Goal: Task Accomplishment & Management: Manage account settings

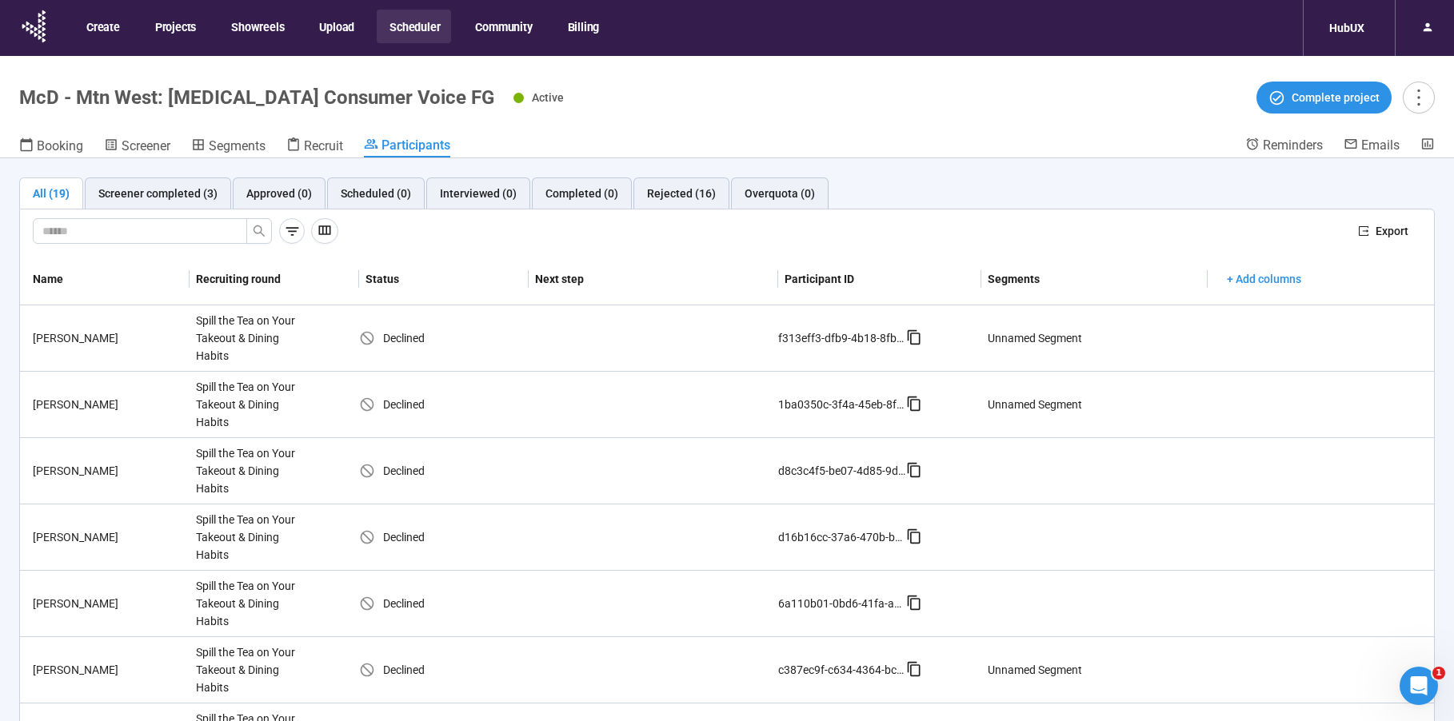
click at [604, 128] on header "McD - Mtn West: [MEDICAL_DATA] Consumer Voice FG Active Complete project Bookin…" at bounding box center [727, 107] width 1454 height 102
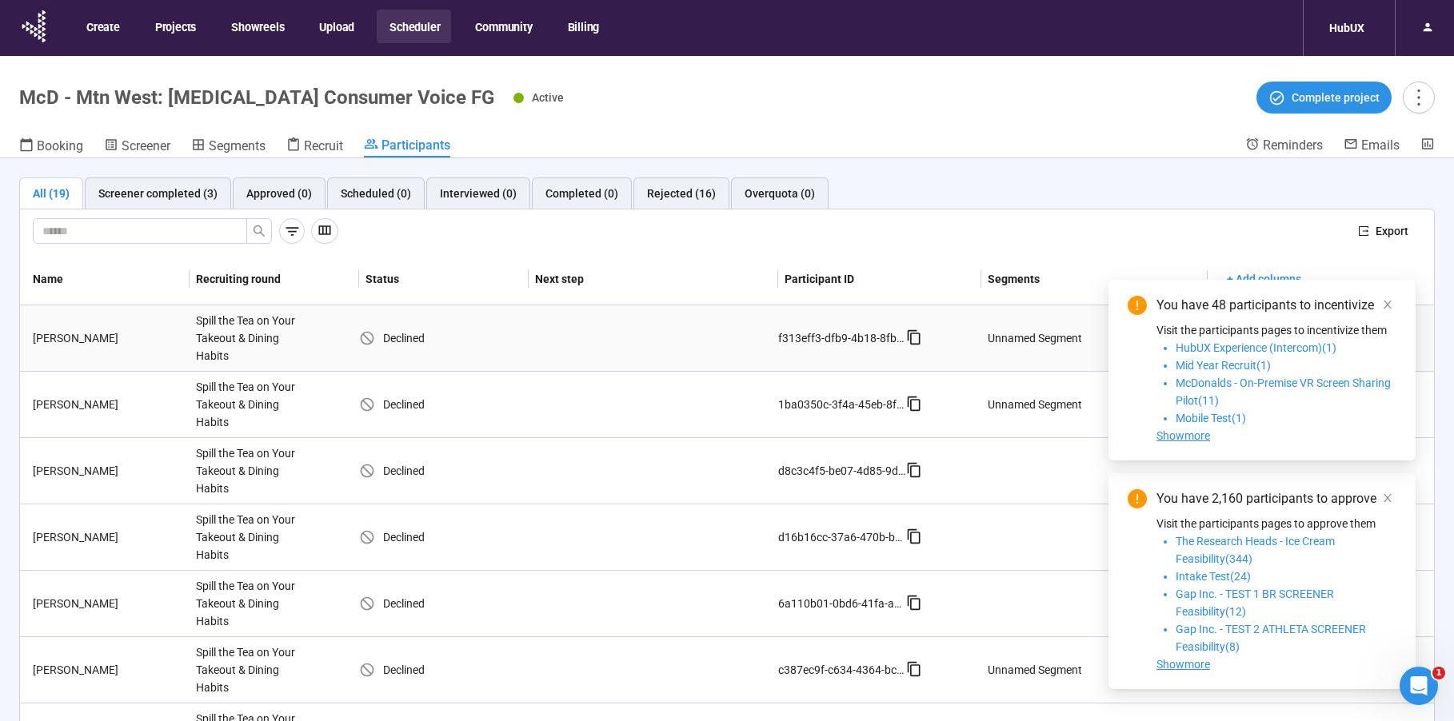
drag, startPoint x: 1386, startPoint y: 306, endPoint x: 1386, endPoint y: 358, distance: 52.0
click at [1386, 305] on icon "close" at bounding box center [1387, 304] width 11 height 11
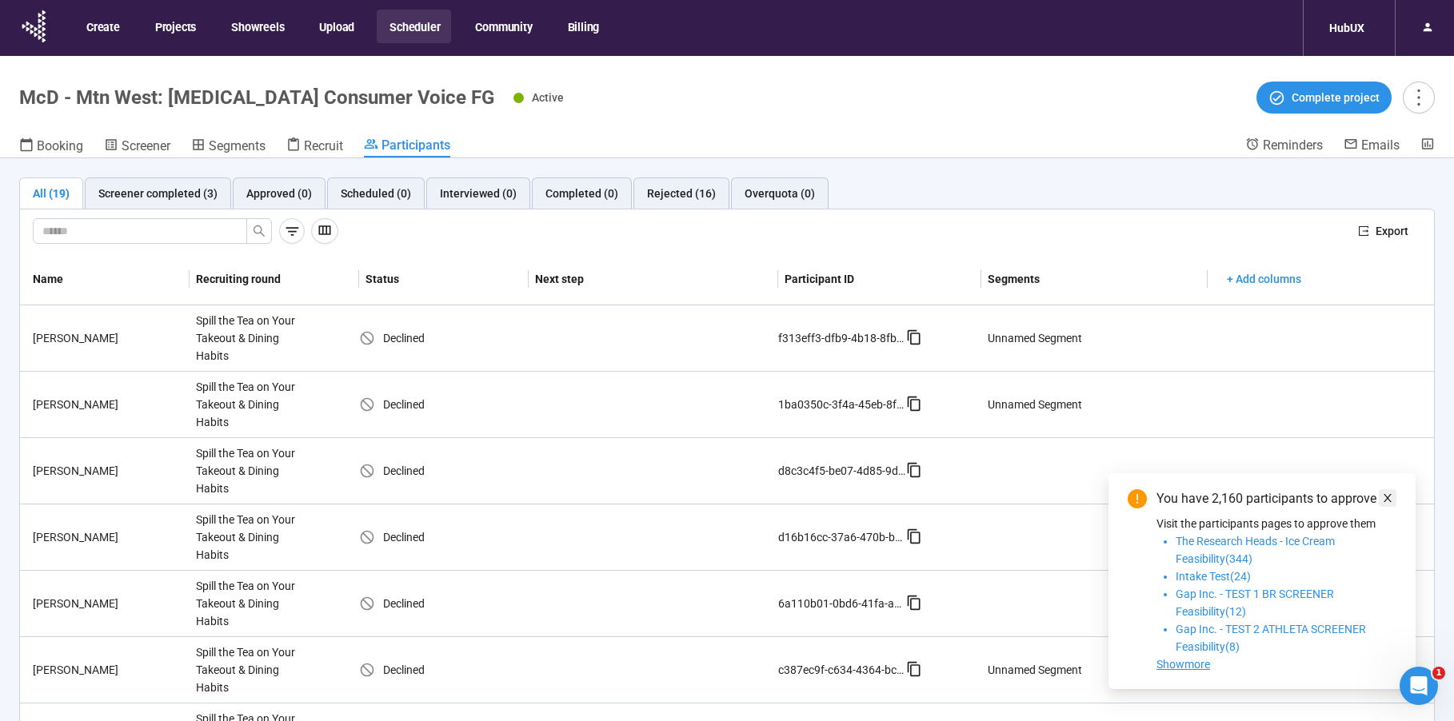
click at [1390, 499] on icon "close" at bounding box center [1387, 498] width 11 height 11
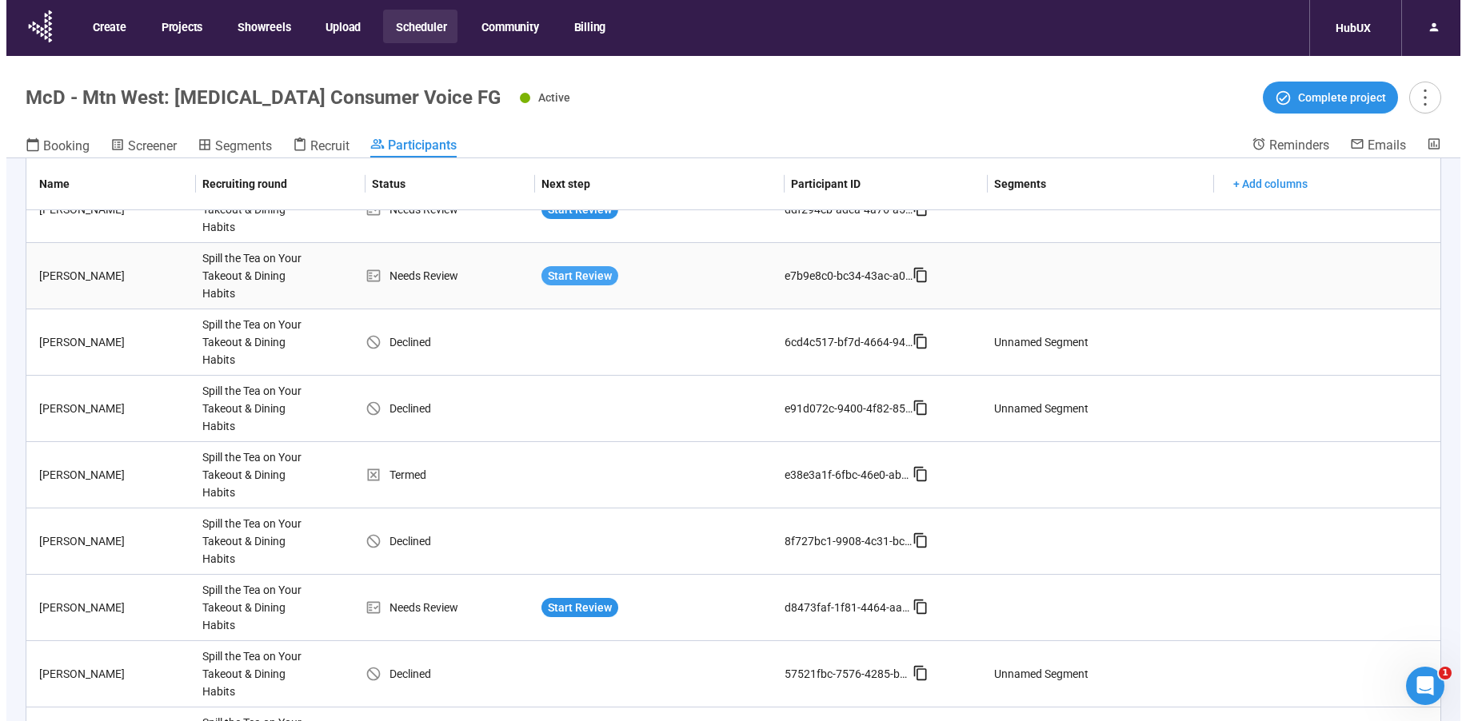
scroll to position [530, 0]
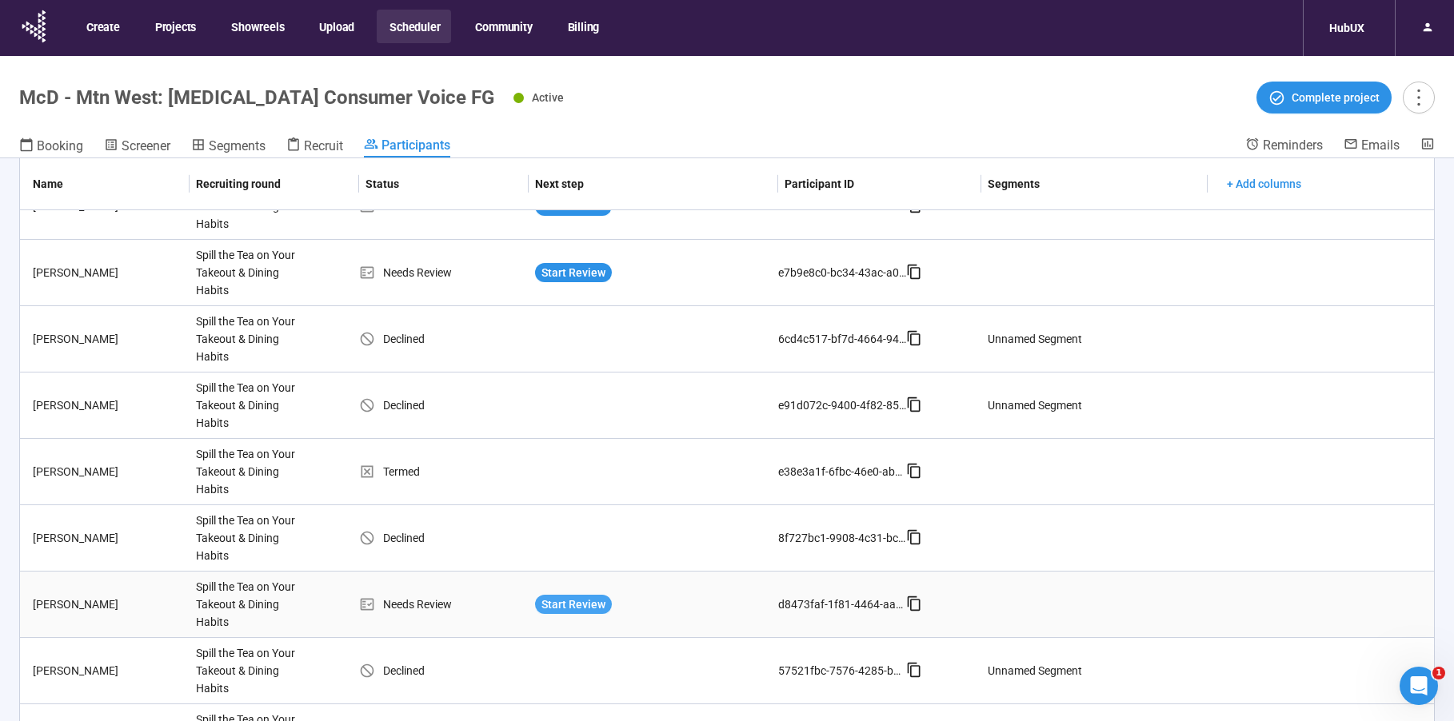
click at [561, 608] on span "Start Review" at bounding box center [573, 605] width 64 height 18
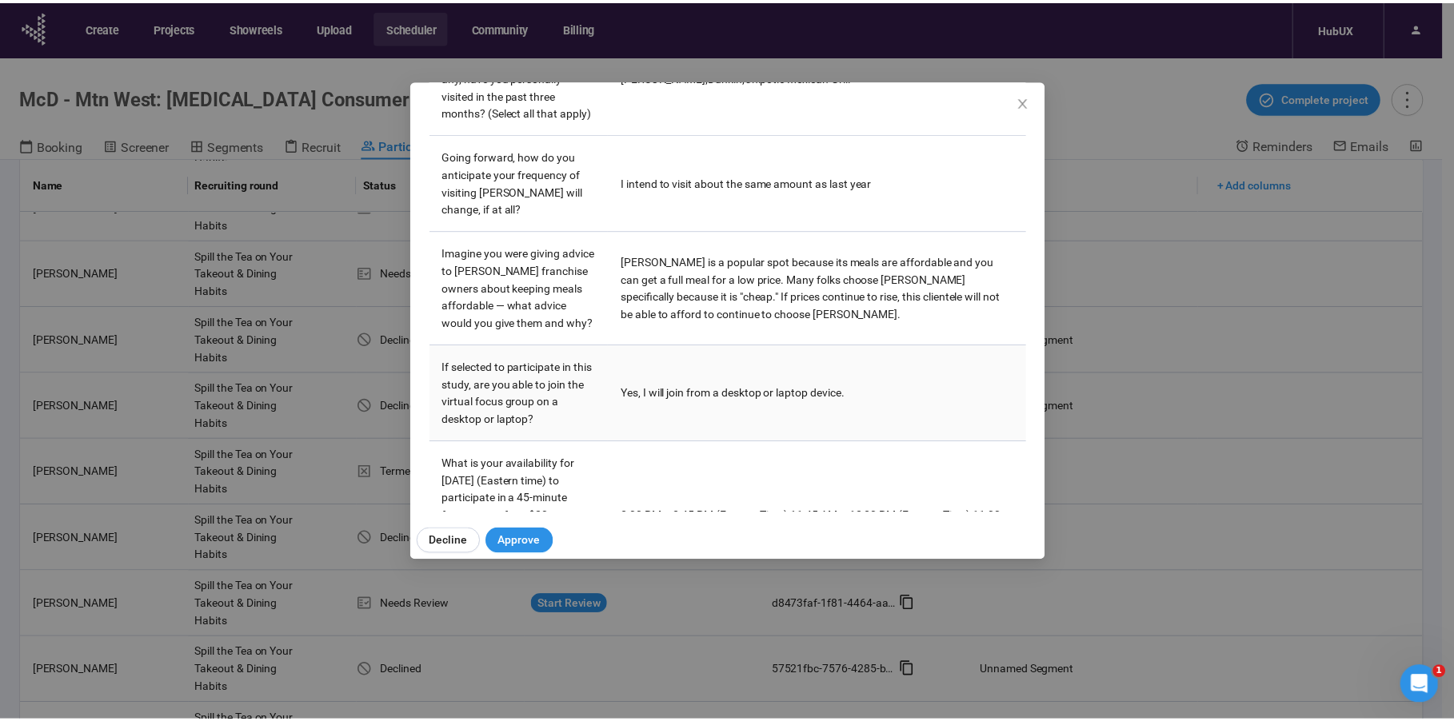
scroll to position [1242, 0]
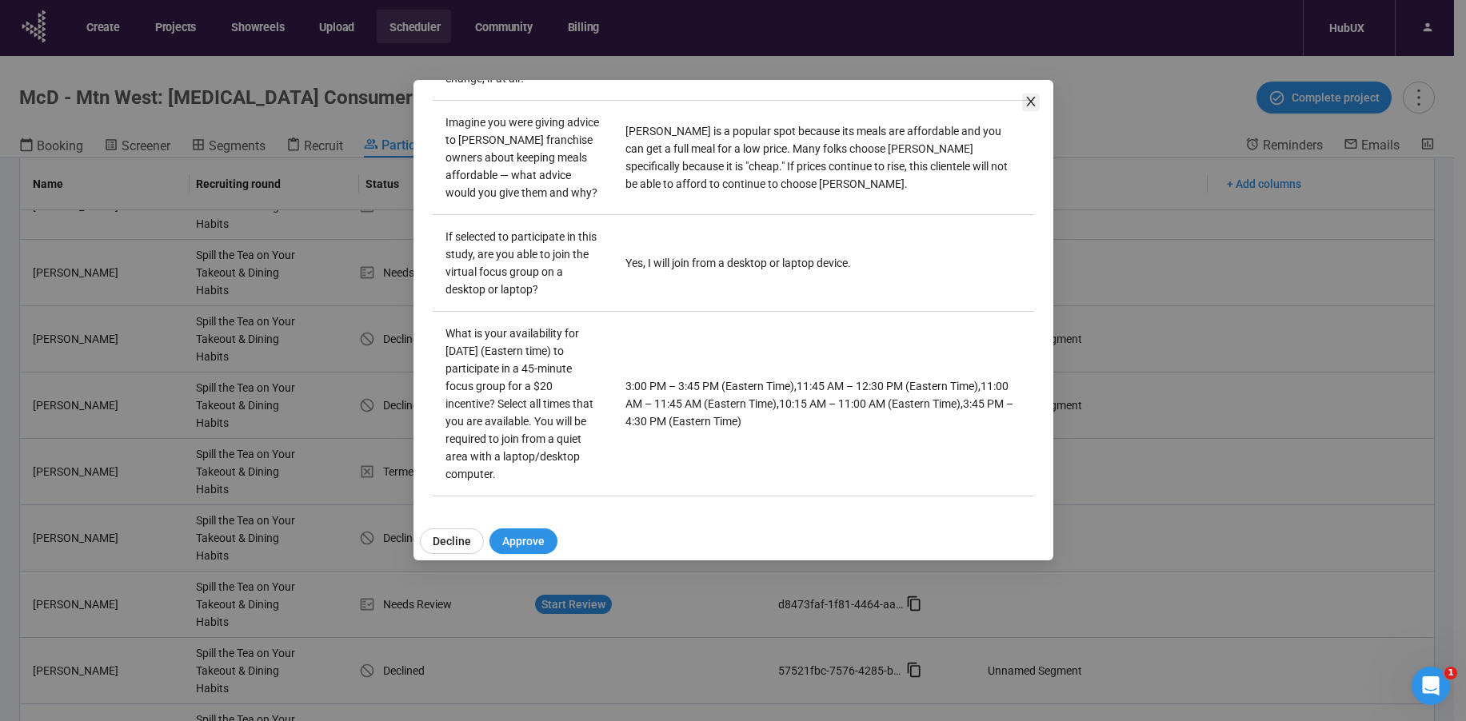
click at [1030, 101] on icon "close" at bounding box center [1030, 101] width 13 height 13
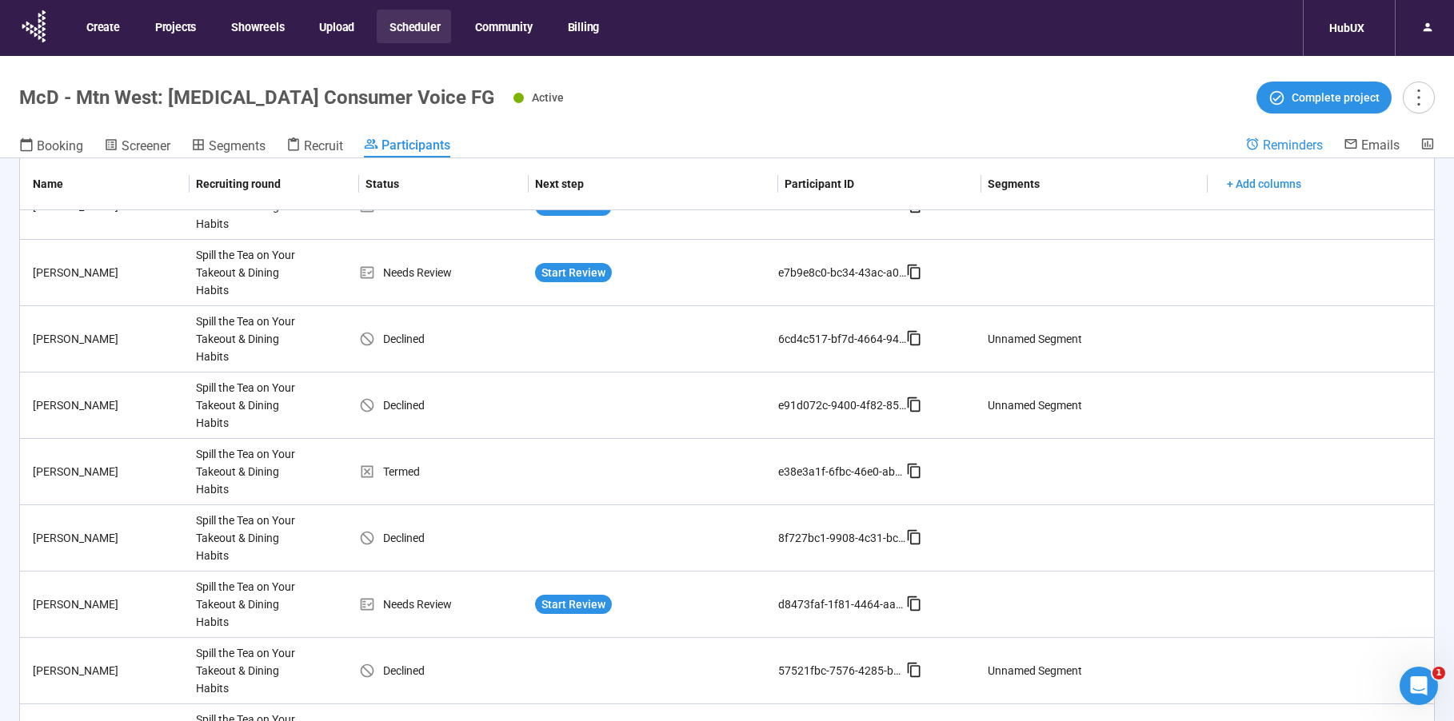
click at [1303, 144] on span "Reminders" at bounding box center [1293, 145] width 60 height 15
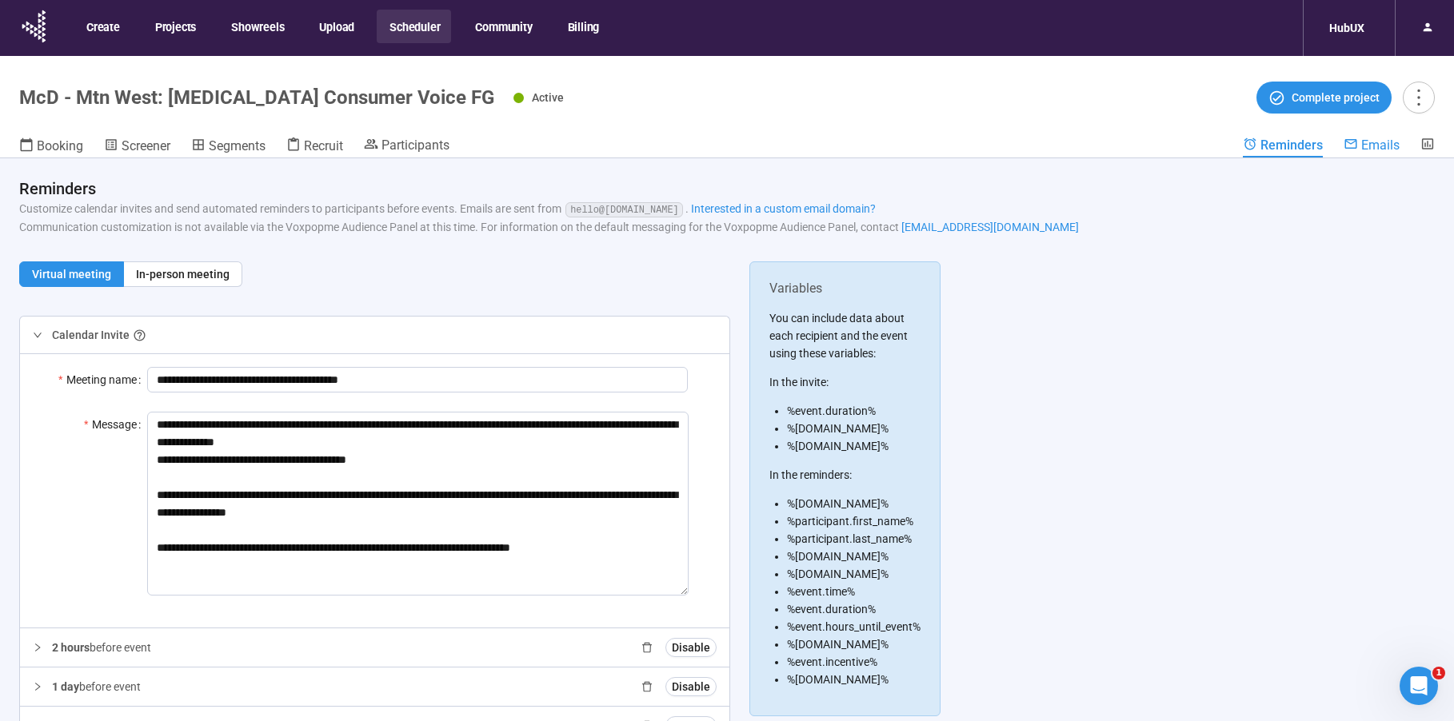
click at [1370, 153] on link "Emails" at bounding box center [1371, 146] width 56 height 19
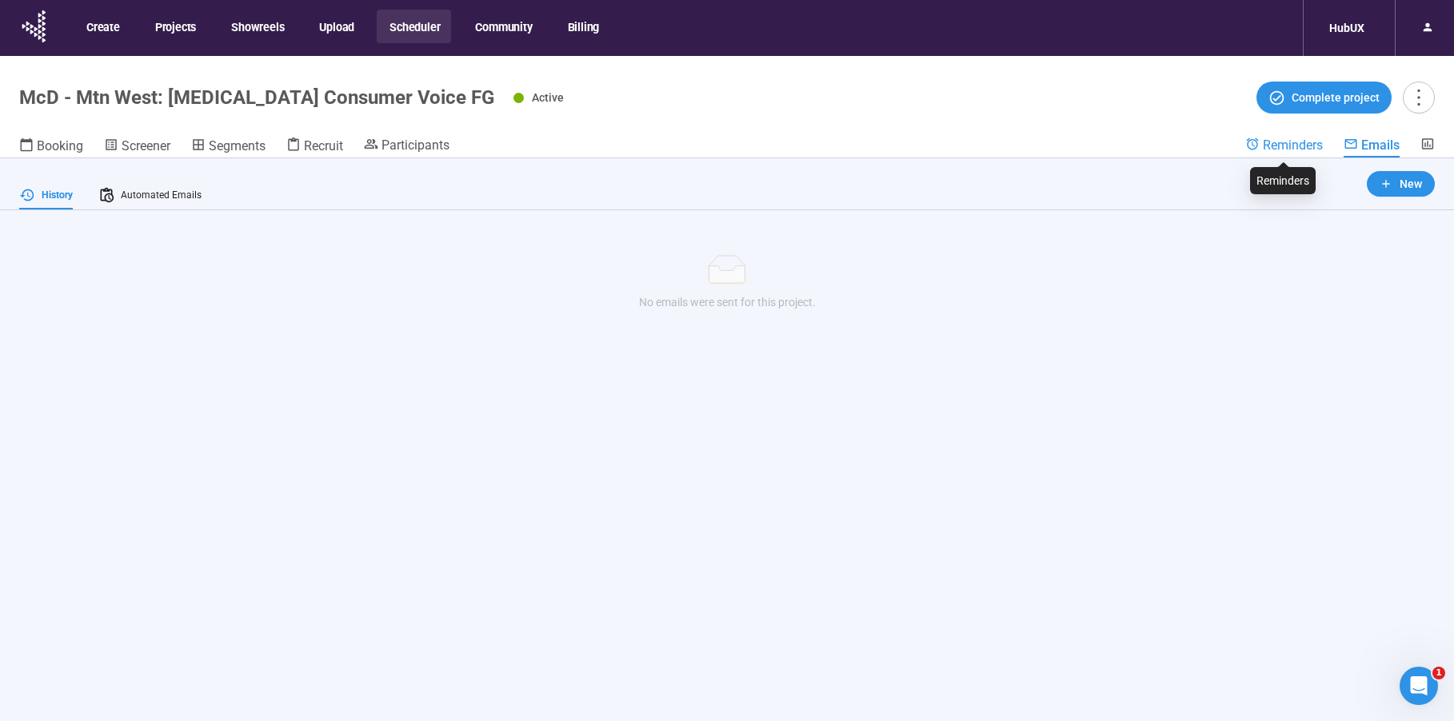
click at [1290, 144] on span "Reminders" at bounding box center [1293, 145] width 60 height 15
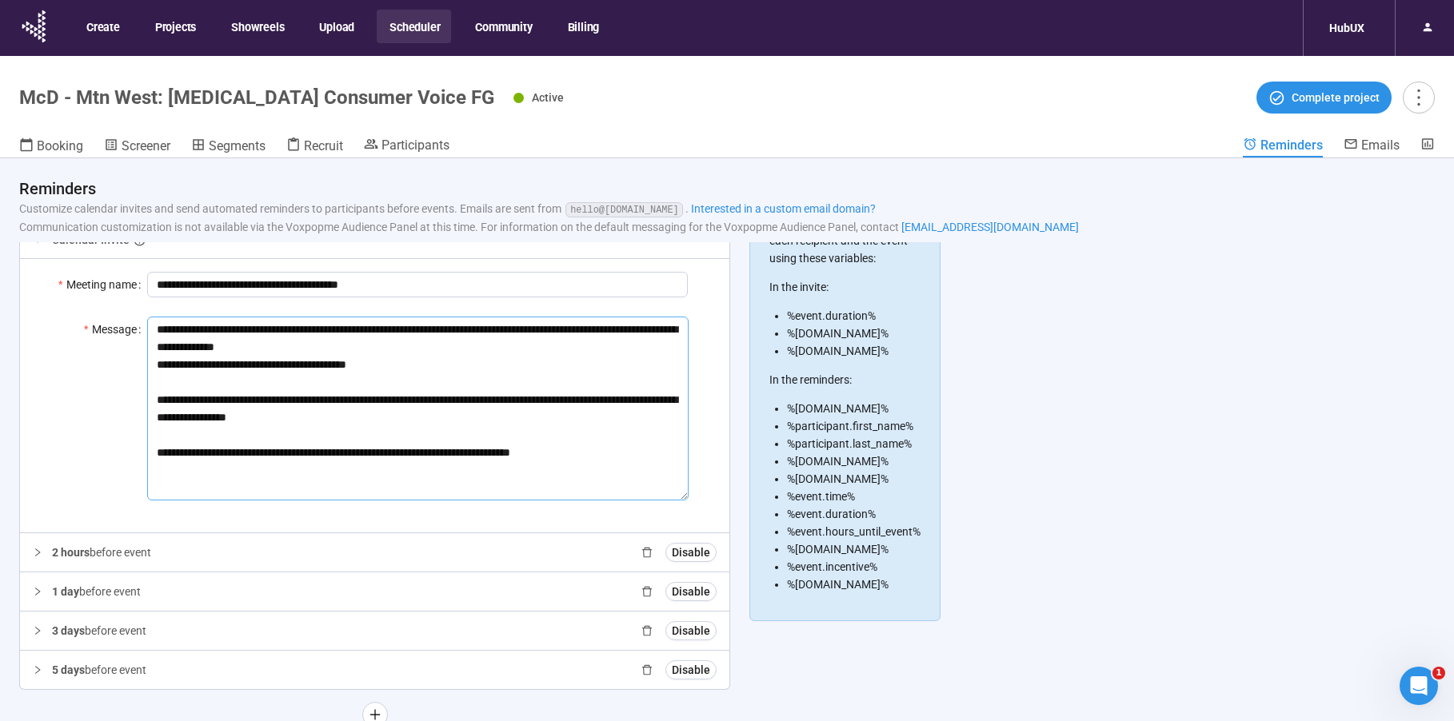
scroll to position [45, 0]
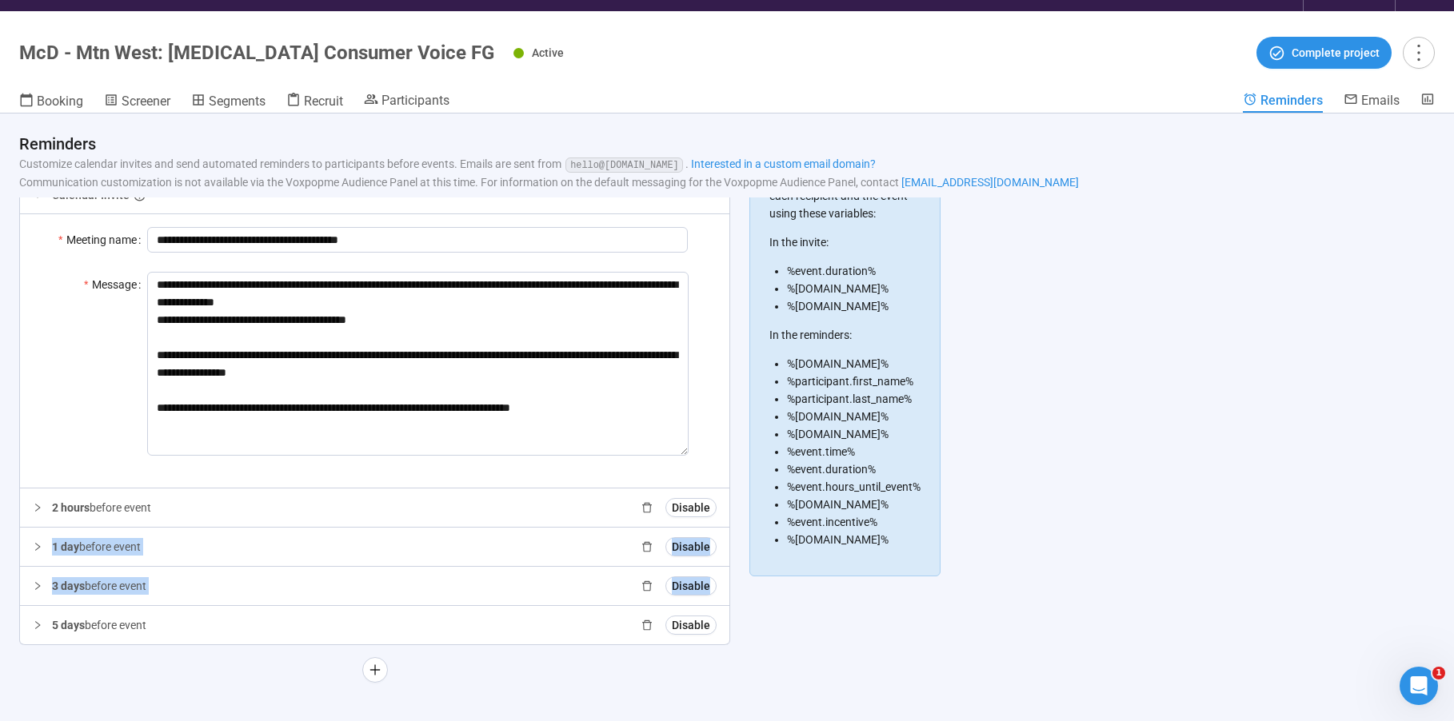
drag, startPoint x: 31, startPoint y: 621, endPoint x: 14, endPoint y: 569, distance: 54.6
click at [26, 553] on div "**********" at bounding box center [374, 410] width 711 height 469
click at [6, 577] on div "**********" at bounding box center [479, 417] width 959 height 631
click at [57, 106] on span "Booking" at bounding box center [60, 101] width 46 height 15
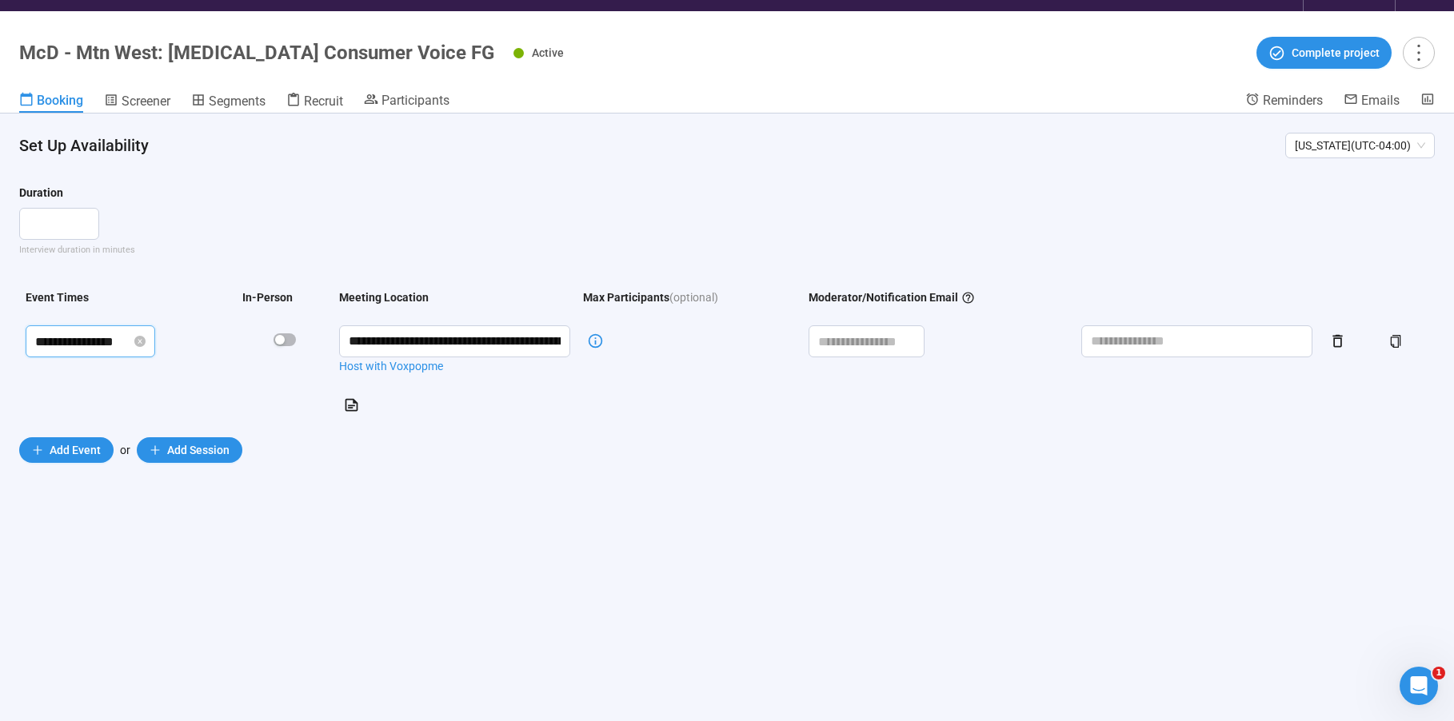
click at [108, 343] on input "**********" at bounding box center [83, 342] width 96 height 20
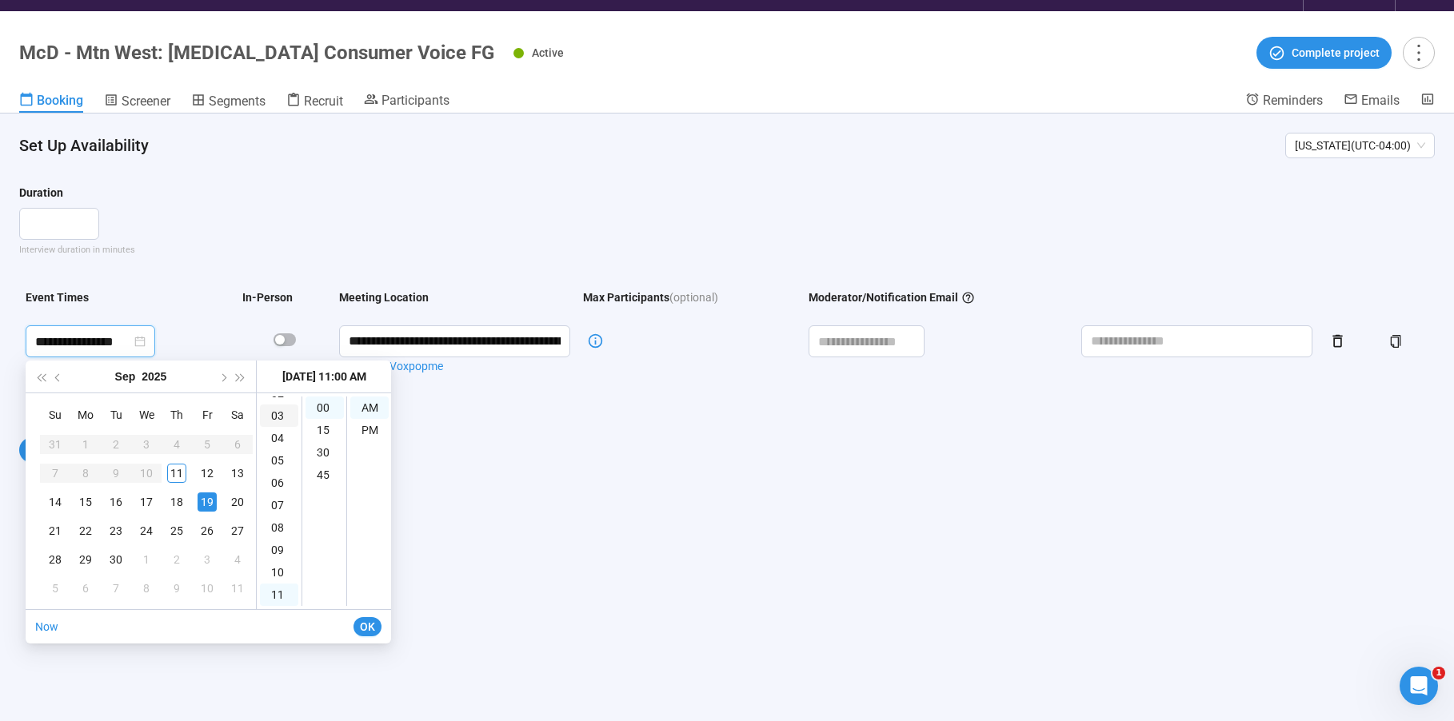
click at [283, 416] on div "03" at bounding box center [279, 416] width 38 height 22
click at [369, 429] on div "PM" at bounding box center [369, 430] width 38 height 22
click at [281, 418] on div "03" at bounding box center [279, 416] width 38 height 22
type input "**********"
click at [372, 632] on span "OK" at bounding box center [367, 627] width 15 height 18
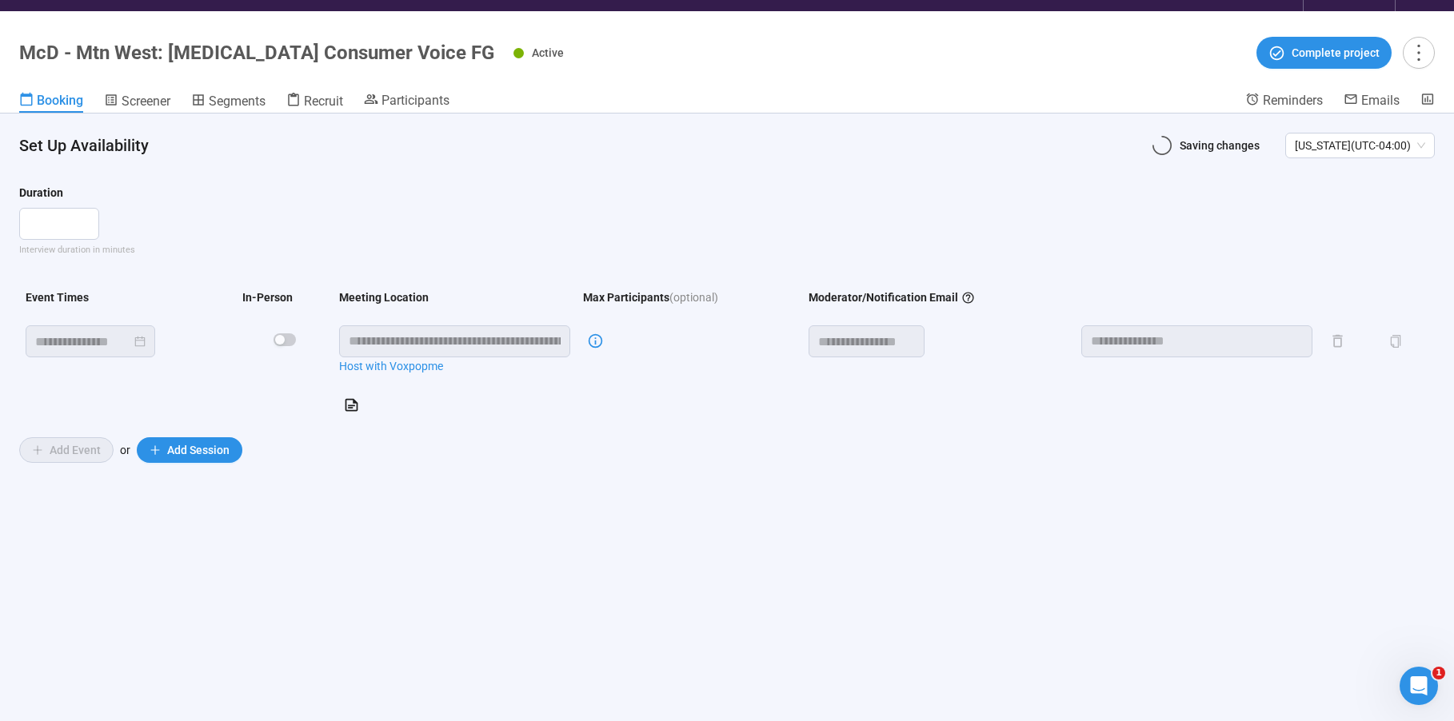
click at [413, 228] on div "**" at bounding box center [726, 224] width 1415 height 32
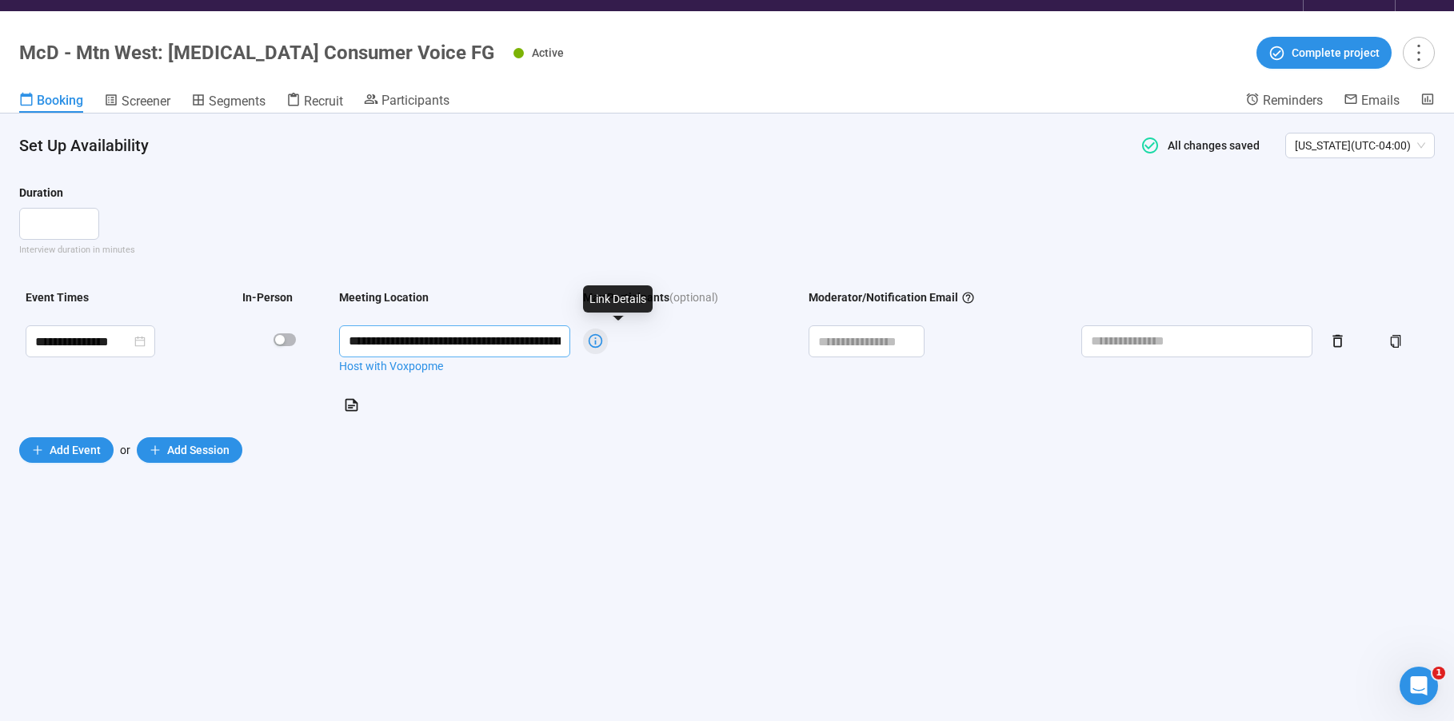
drag, startPoint x: 506, startPoint y: 345, endPoint x: 609, endPoint y: 344, distance: 103.1
click at [609, 344] on tr "**********" at bounding box center [726, 372] width 1415 height 106
click at [499, 343] on input "**********" at bounding box center [454, 341] width 231 height 32
drag, startPoint x: 564, startPoint y: 341, endPoint x: 588, endPoint y: 341, distance: 24.0
click at [570, 341] on input "**********" at bounding box center [454, 341] width 231 height 32
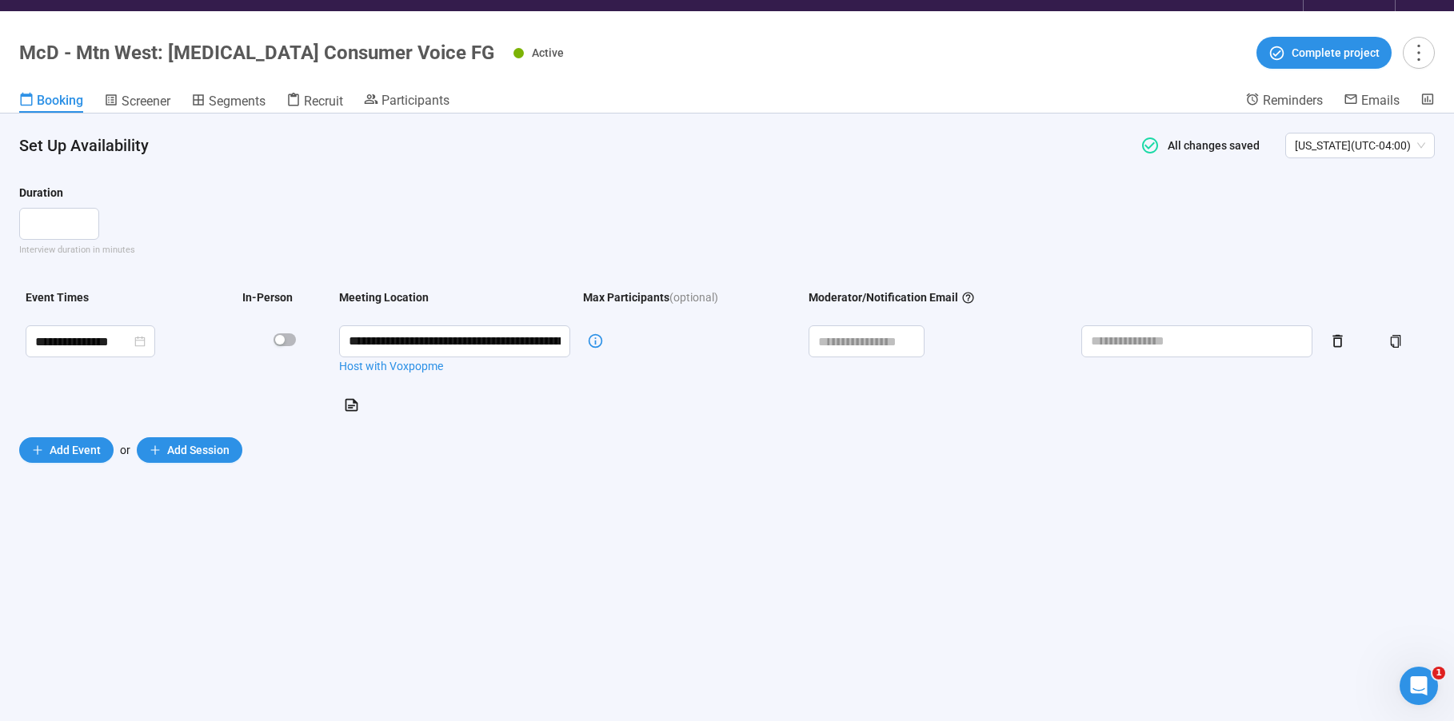
click at [632, 399] on td "Link Details" at bounding box center [688, 372] width 225 height 106
click at [193, 281] on form "**********" at bounding box center [726, 323] width 1415 height 279
click at [133, 97] on span "Screener" at bounding box center [146, 101] width 49 height 15
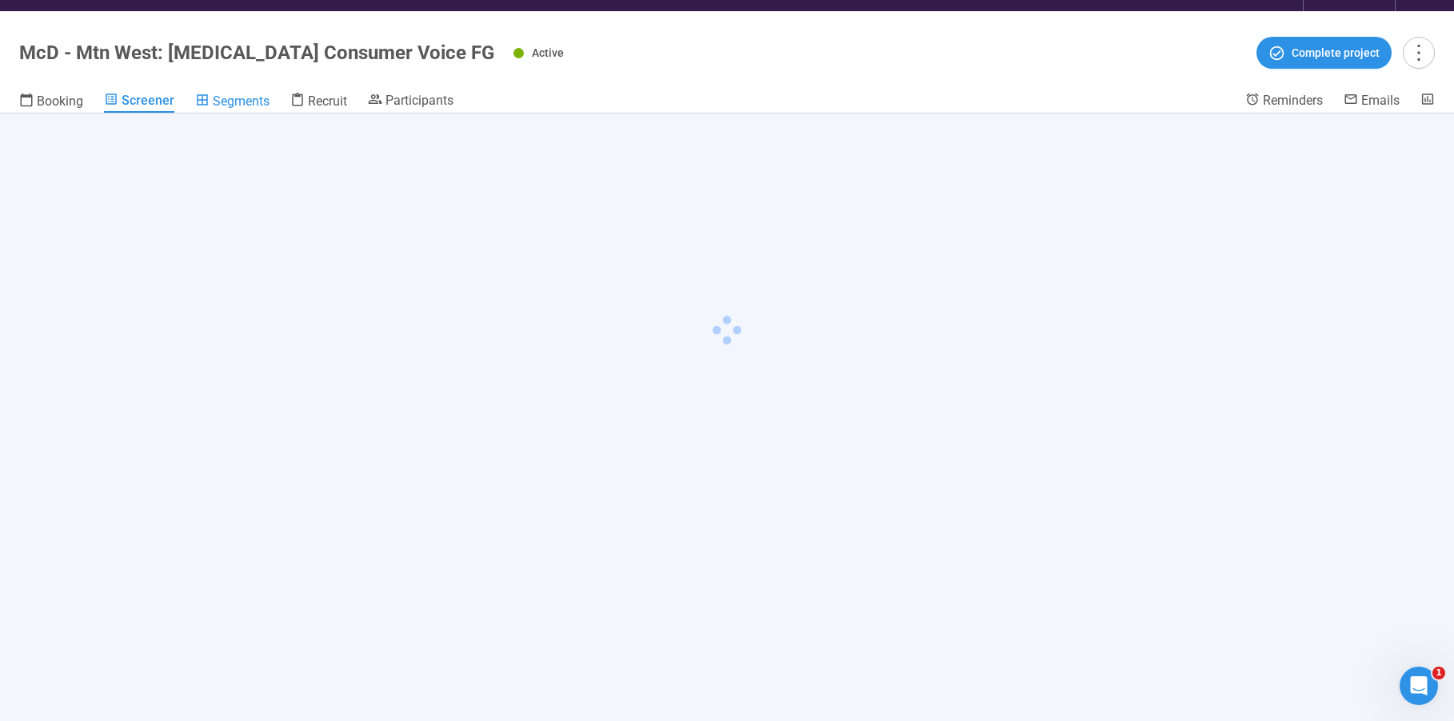
click at [239, 102] on span "Segments" at bounding box center [241, 101] width 57 height 15
click at [326, 100] on span "Recruit" at bounding box center [324, 101] width 39 height 15
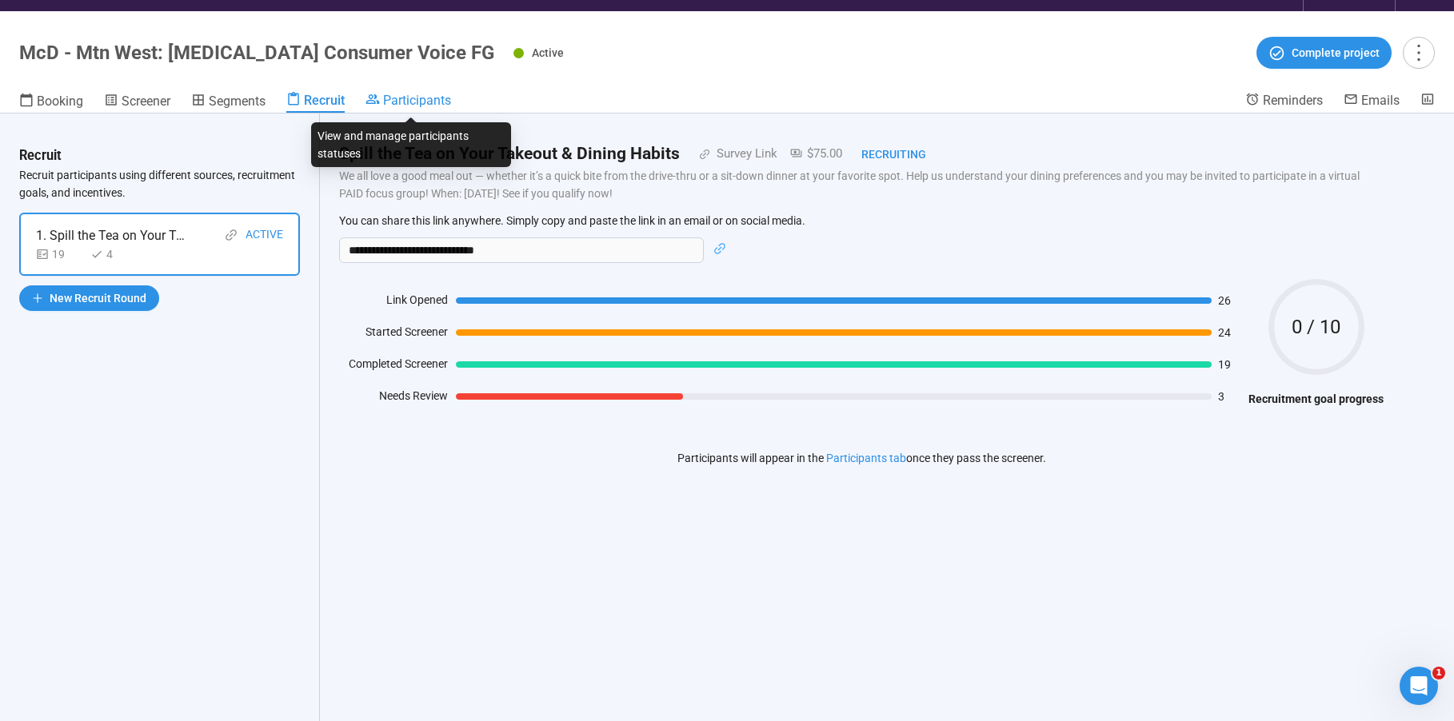
click at [415, 97] on span "Participants" at bounding box center [417, 100] width 68 height 15
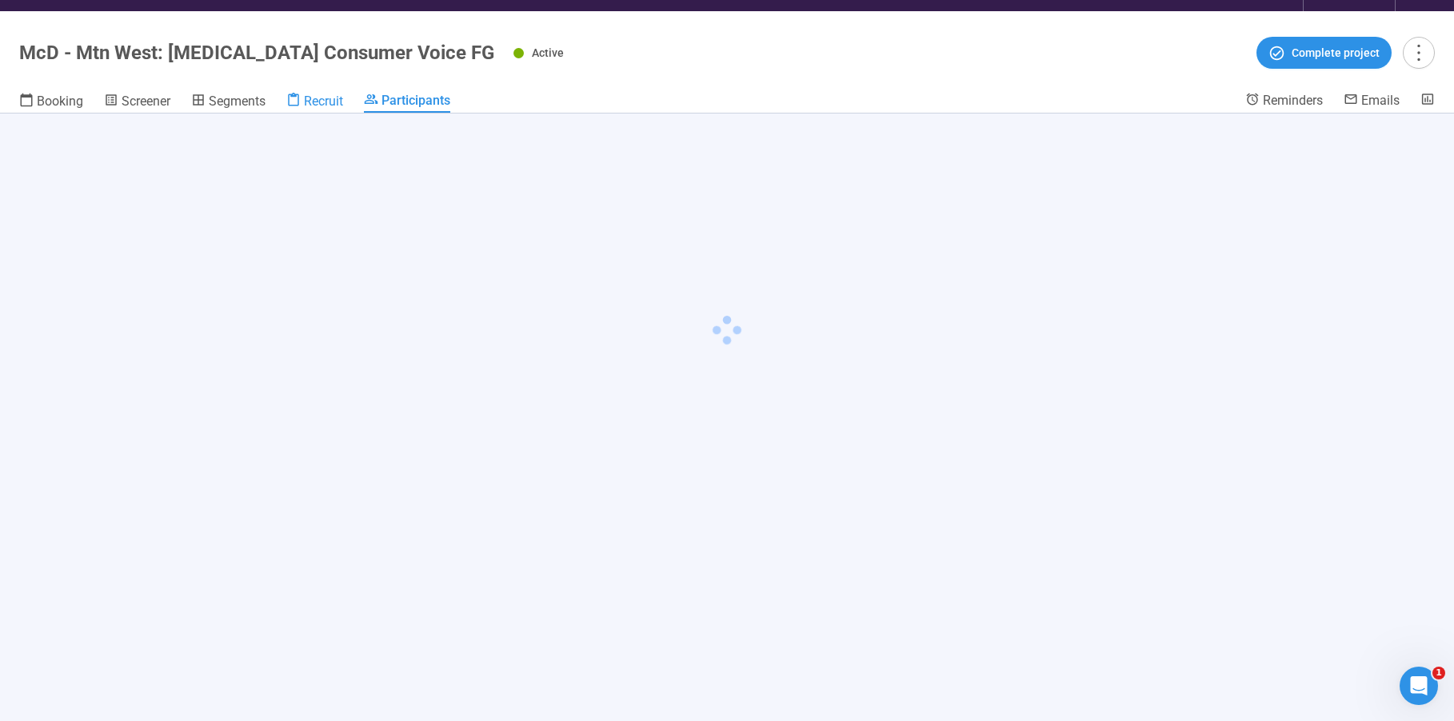
click at [291, 102] on icon at bounding box center [293, 100] width 11 height 14
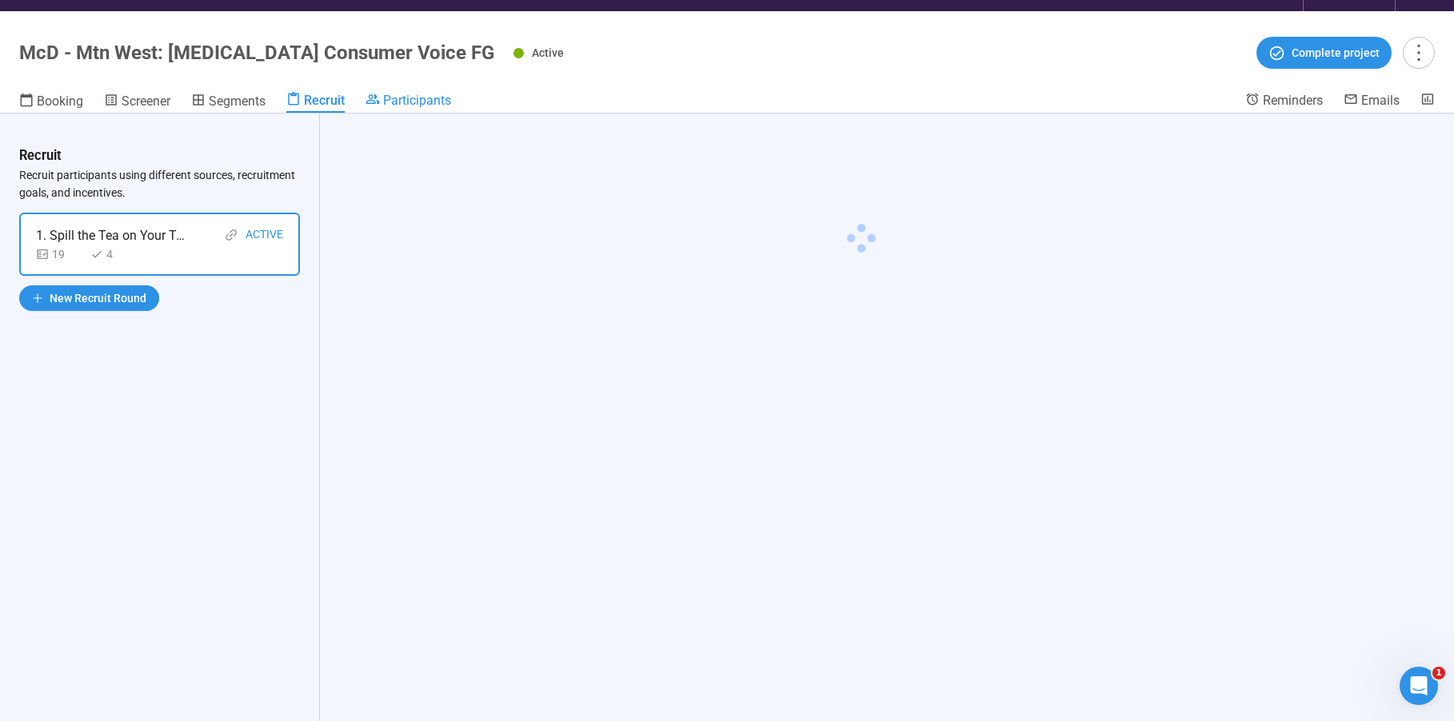
click at [413, 101] on span "Participants" at bounding box center [417, 100] width 68 height 15
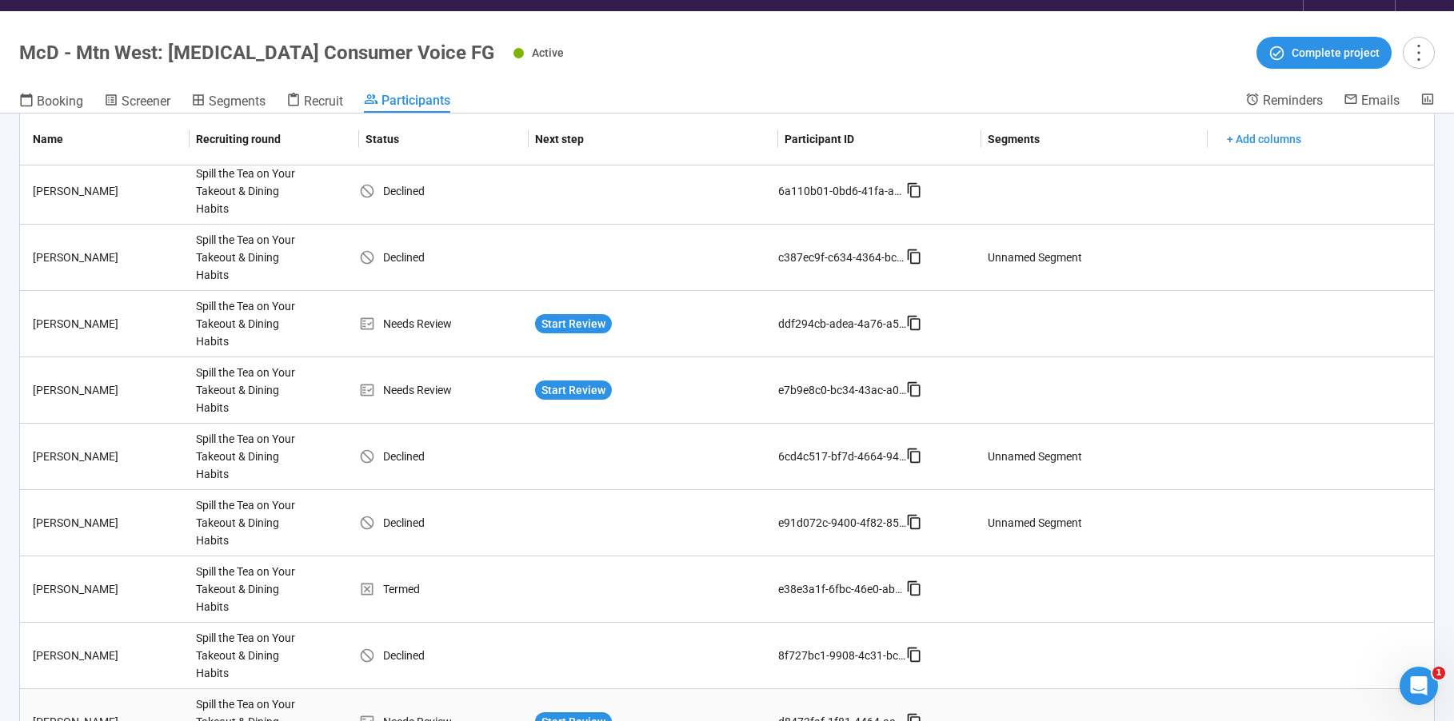
scroll to position [502, 0]
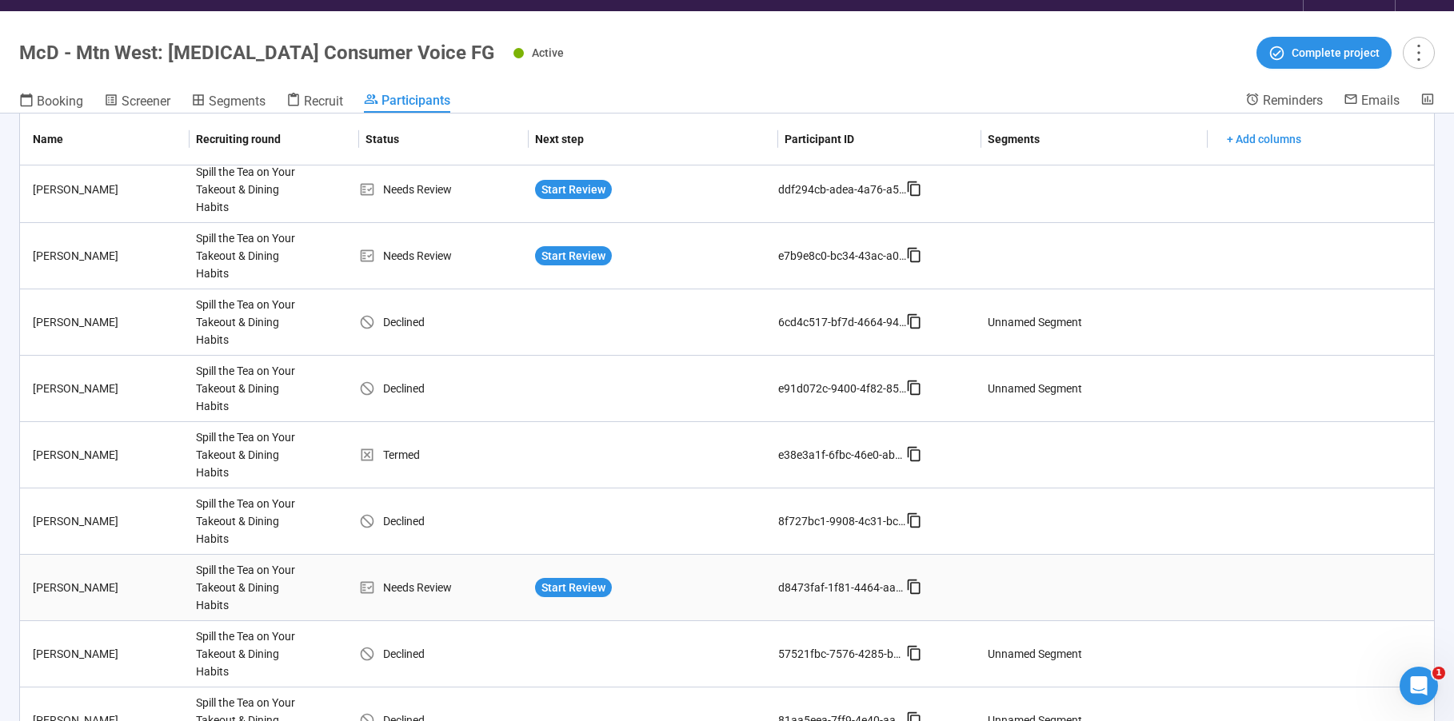
click at [616, 580] on div "Start Review" at bounding box center [653, 587] width 236 height 19
click at [575, 588] on span "Start Review" at bounding box center [573, 588] width 64 height 18
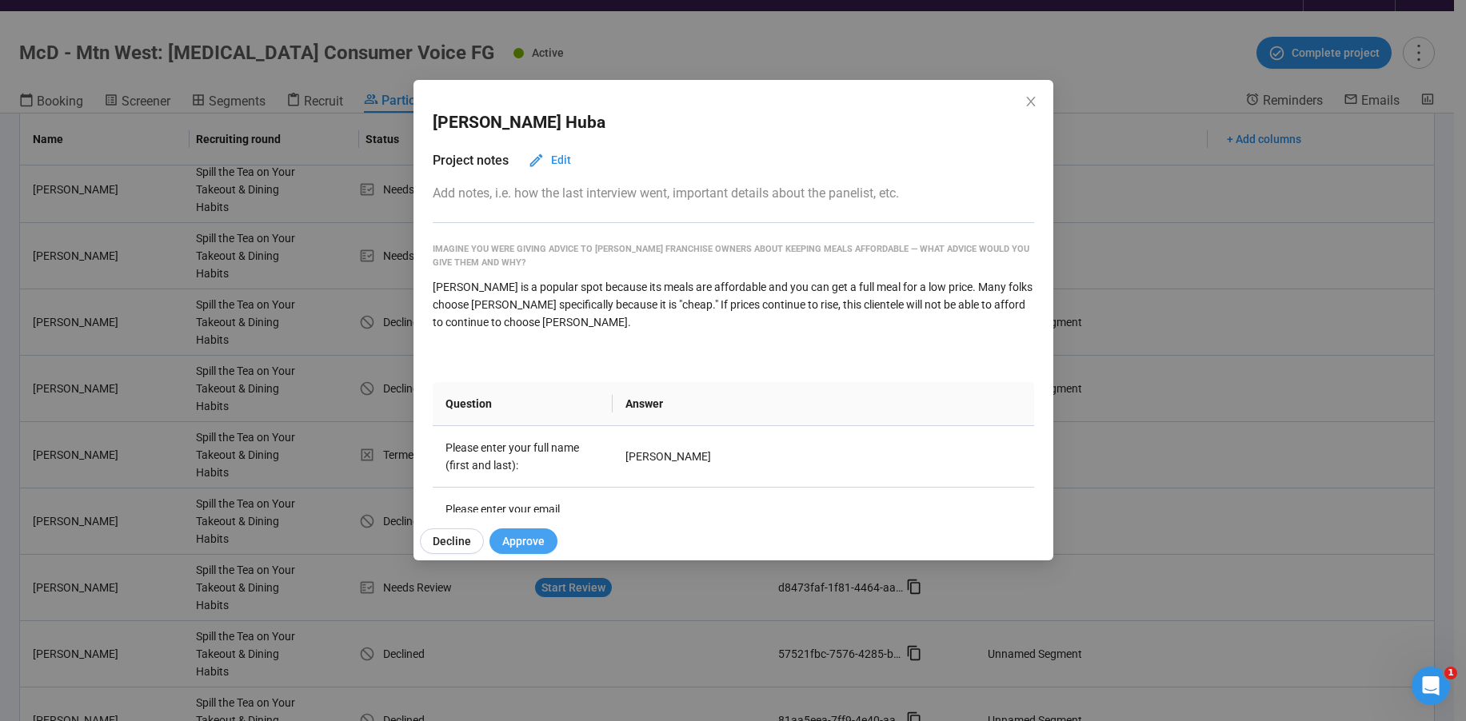
click at [537, 541] on span "Approve" at bounding box center [523, 542] width 42 height 18
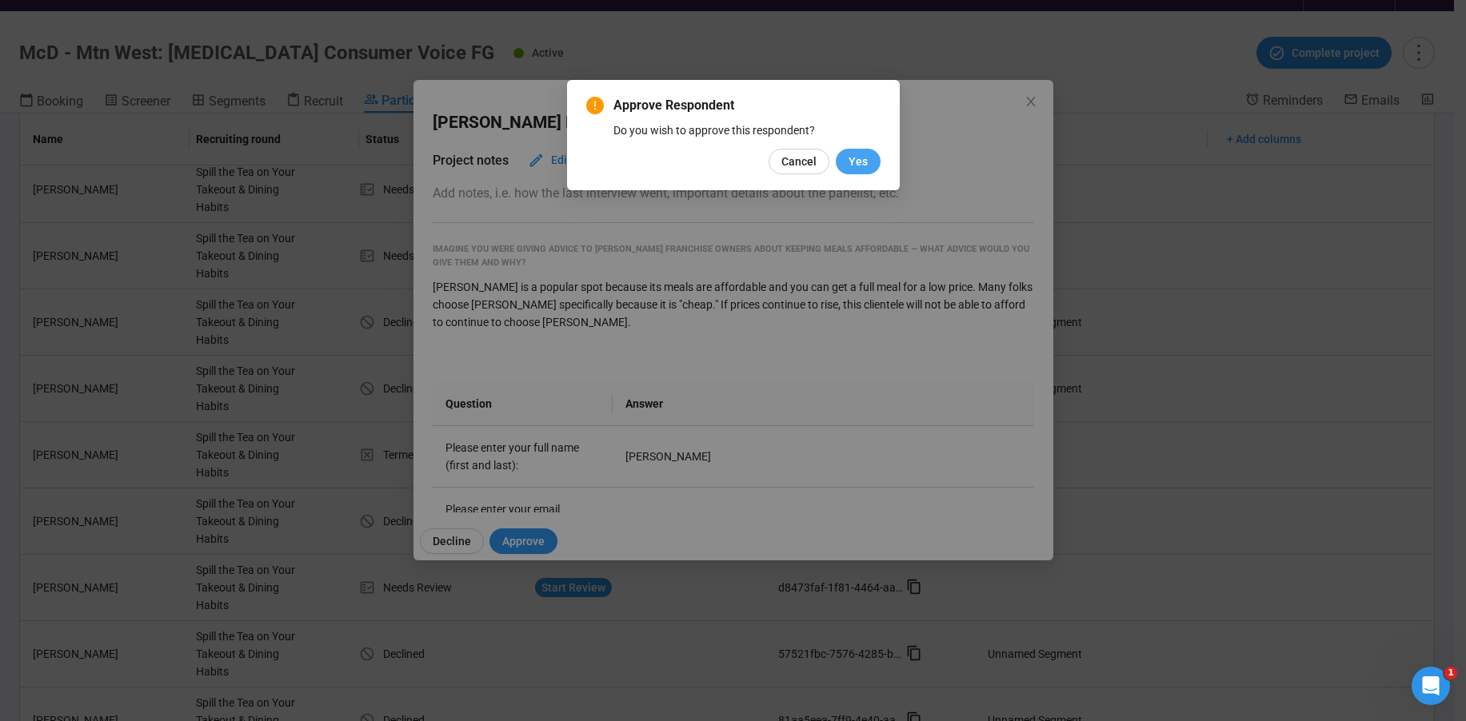
click at [860, 172] on button "Yes" at bounding box center [858, 162] width 45 height 26
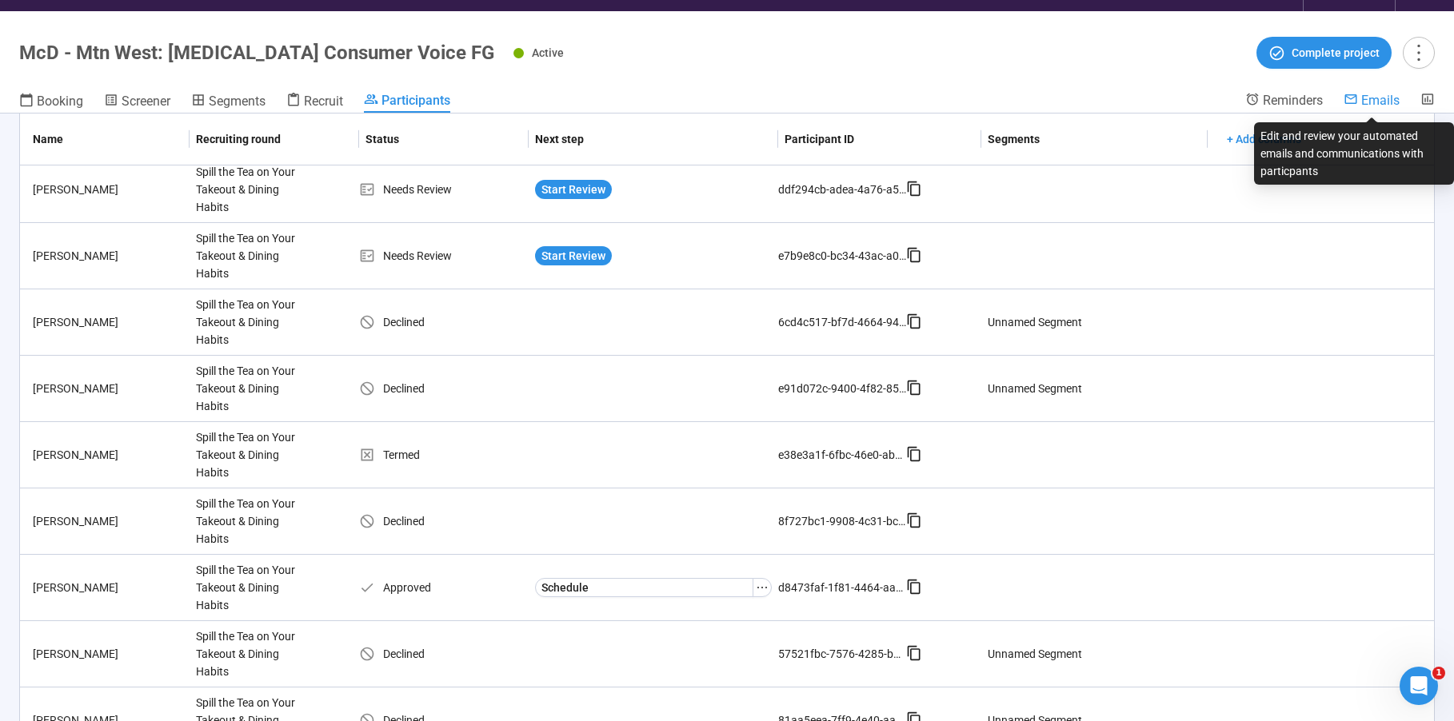
click at [1377, 99] on span "Emails" at bounding box center [1380, 100] width 38 height 15
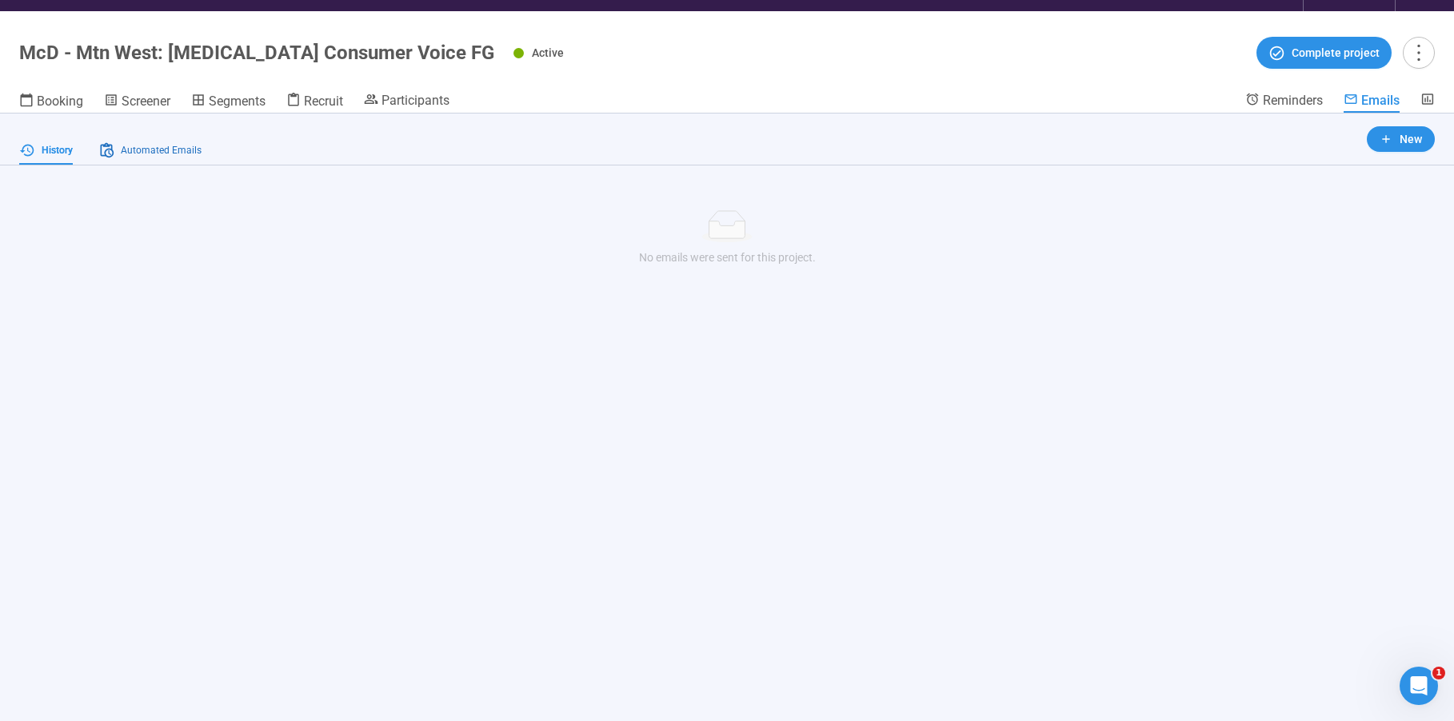
click at [131, 148] on span "Automated Emails" at bounding box center [161, 150] width 81 height 15
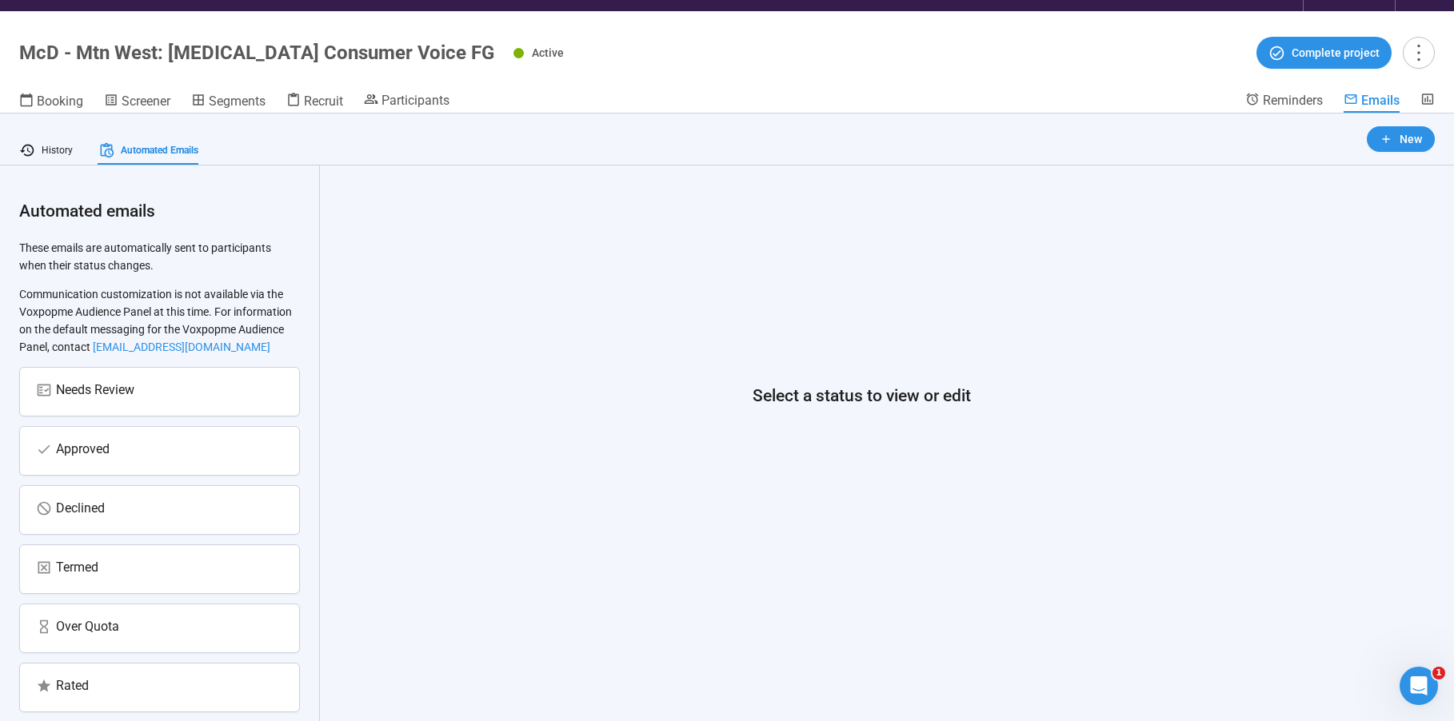
click at [176, 462] on div "Approved" at bounding box center [159, 450] width 247 height 23
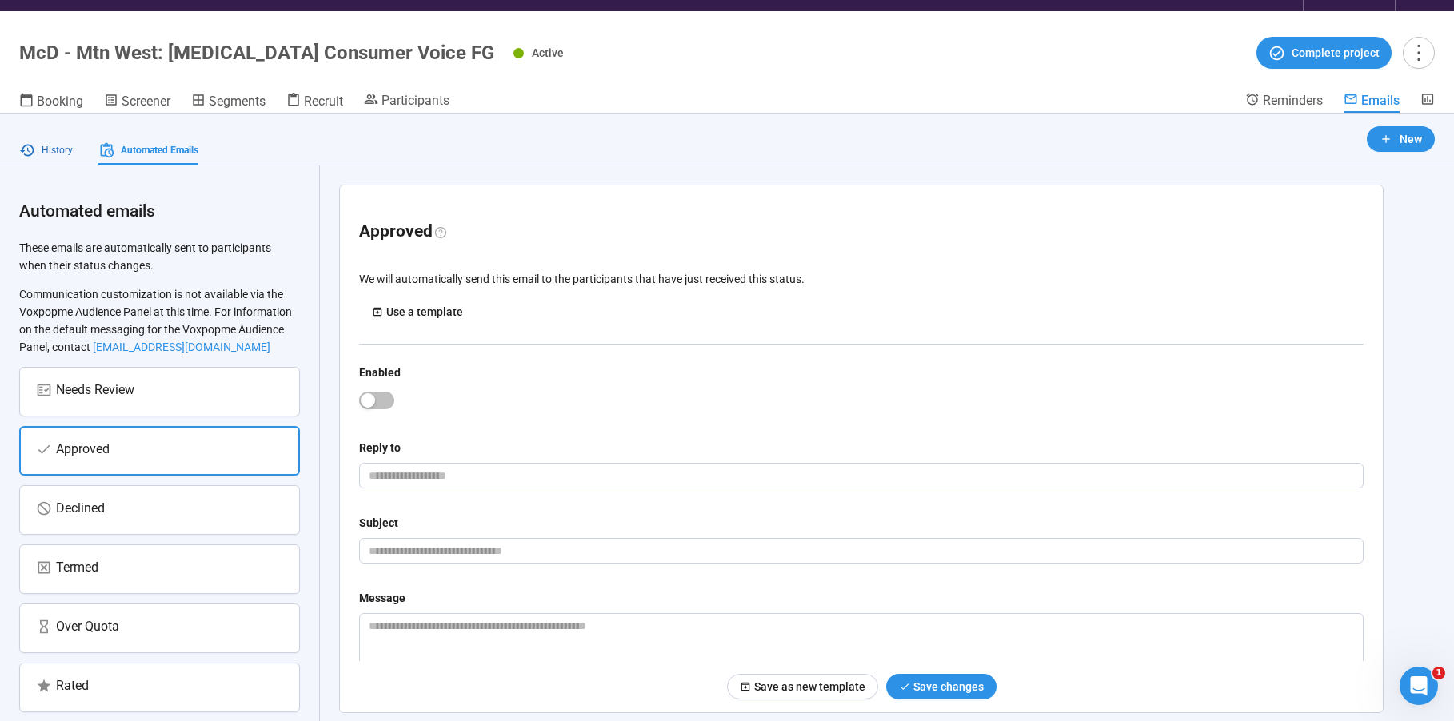
click at [68, 157] on span "History" at bounding box center [57, 150] width 31 height 15
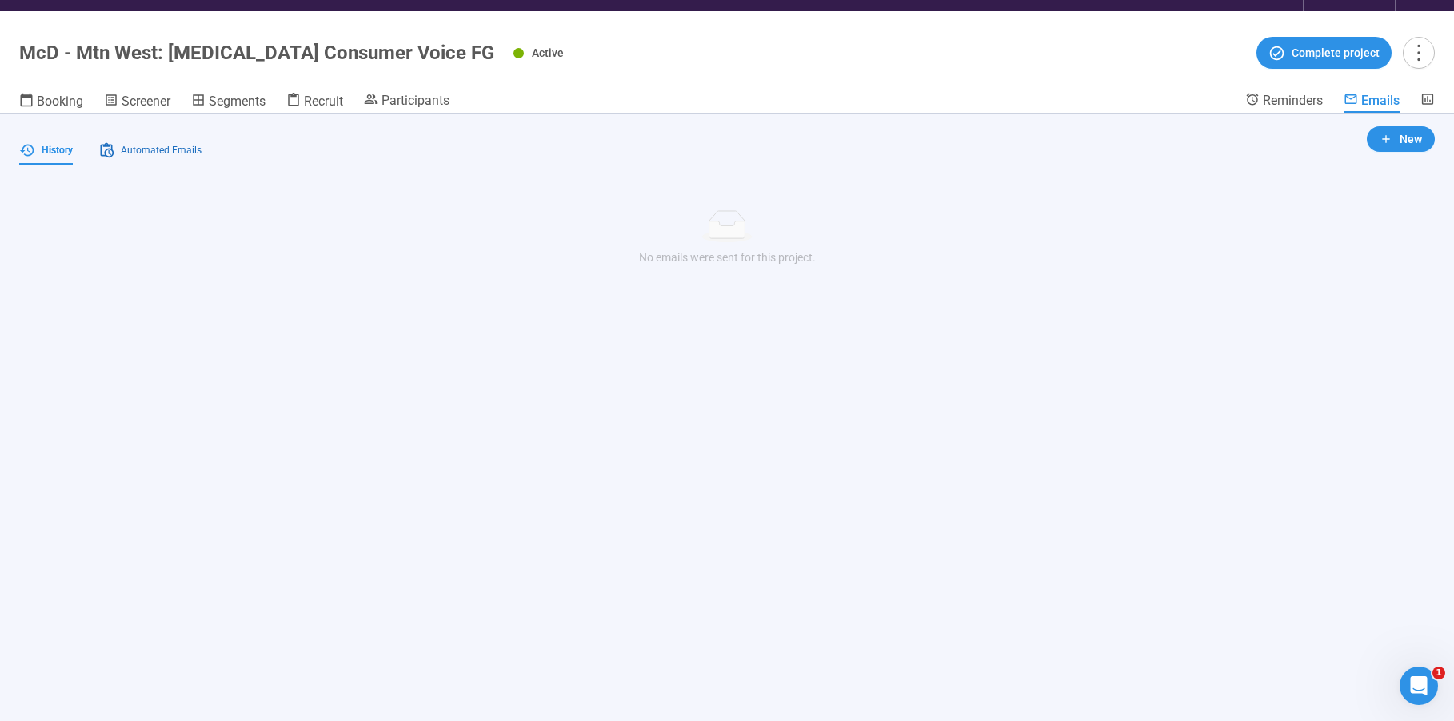
click at [148, 149] on span "Automated Emails" at bounding box center [161, 150] width 81 height 15
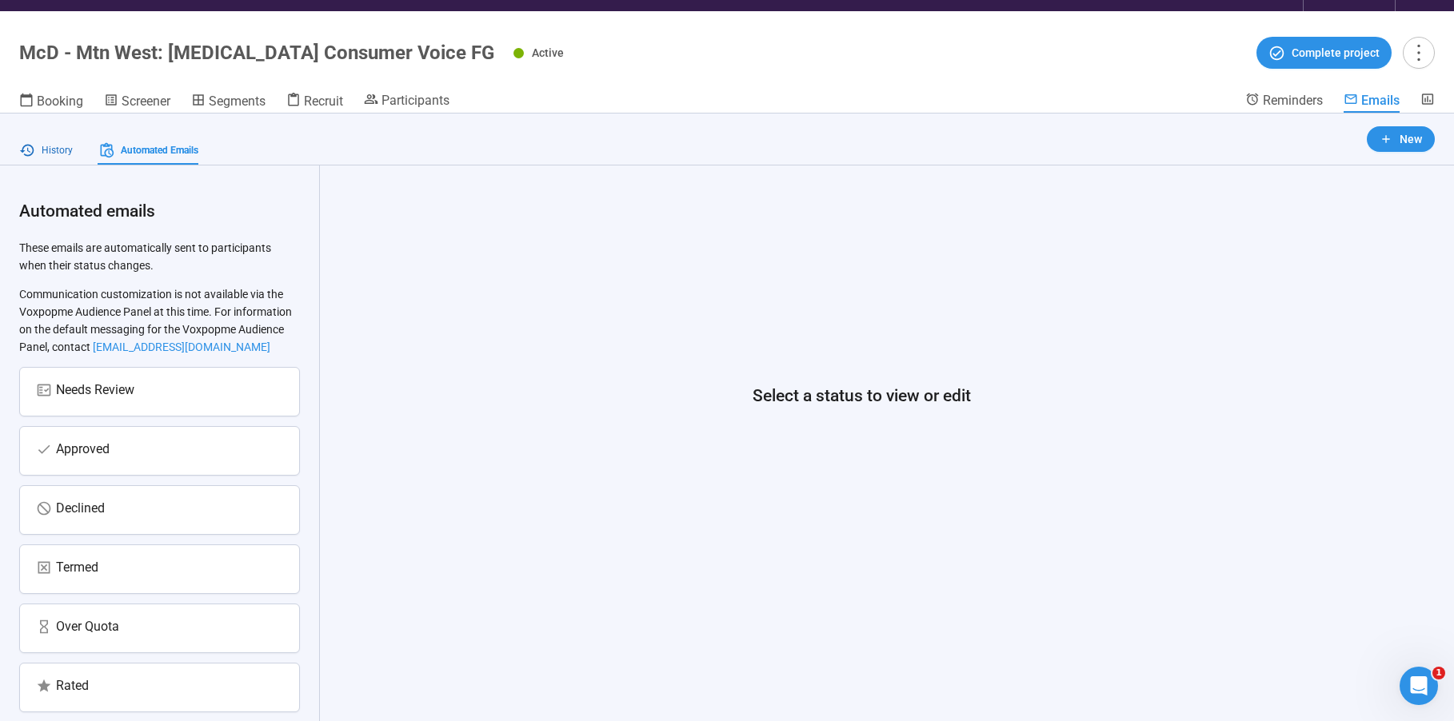
click at [60, 150] on span "History" at bounding box center [57, 150] width 31 height 15
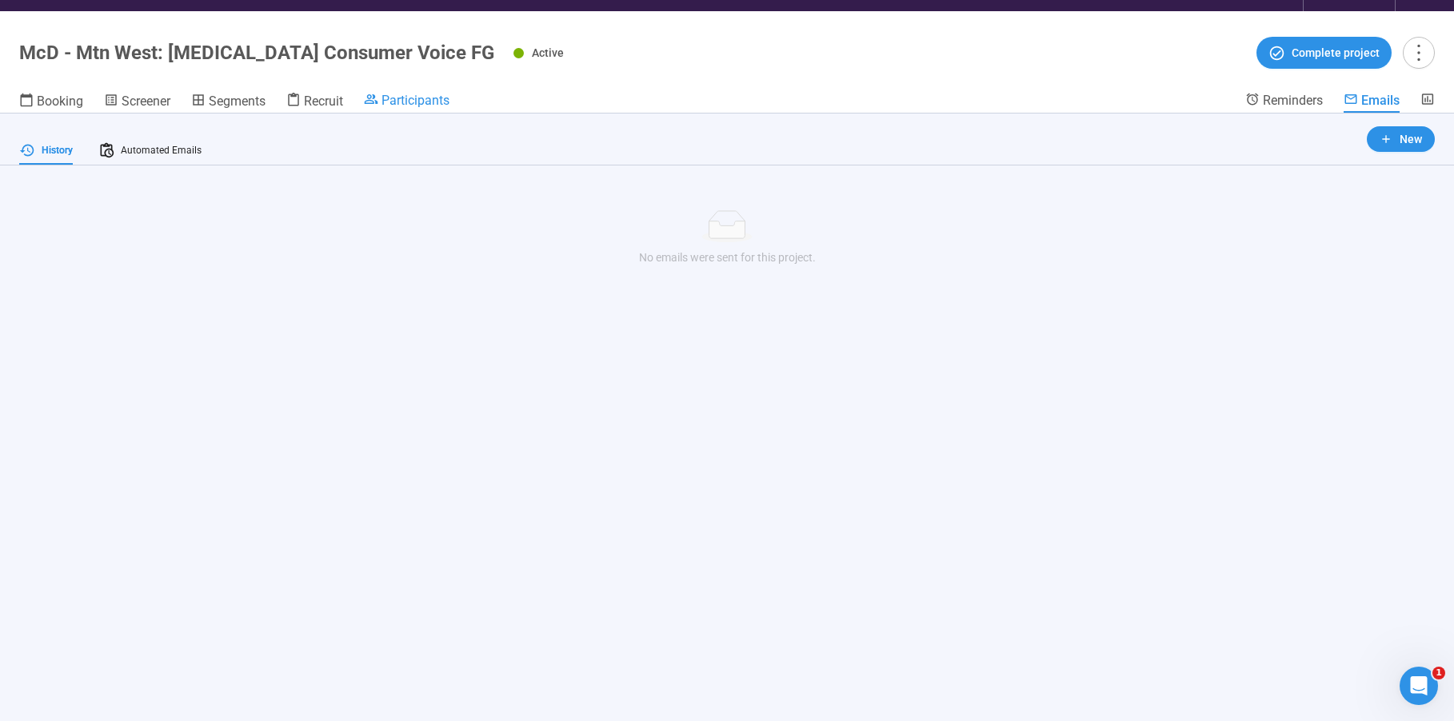
click at [385, 96] on span "Participants" at bounding box center [415, 100] width 68 height 15
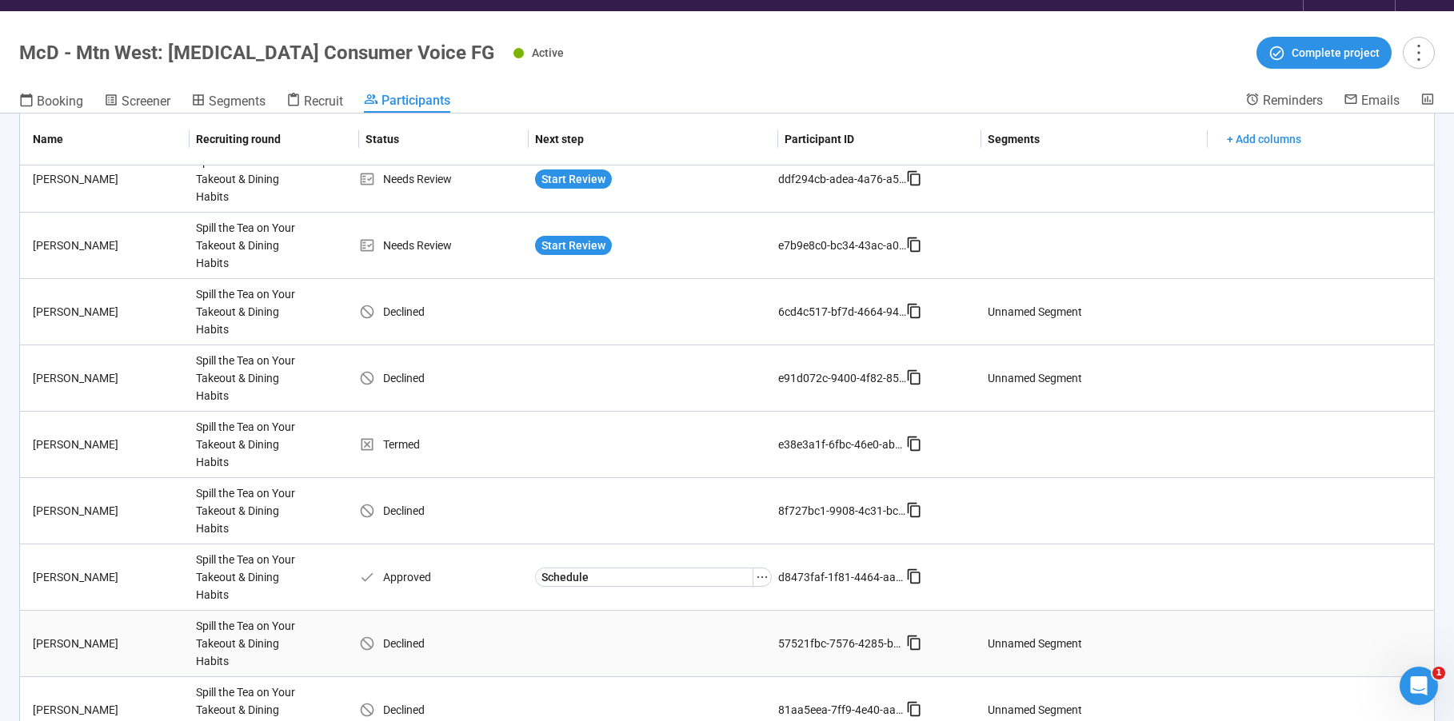
scroll to position [548, 0]
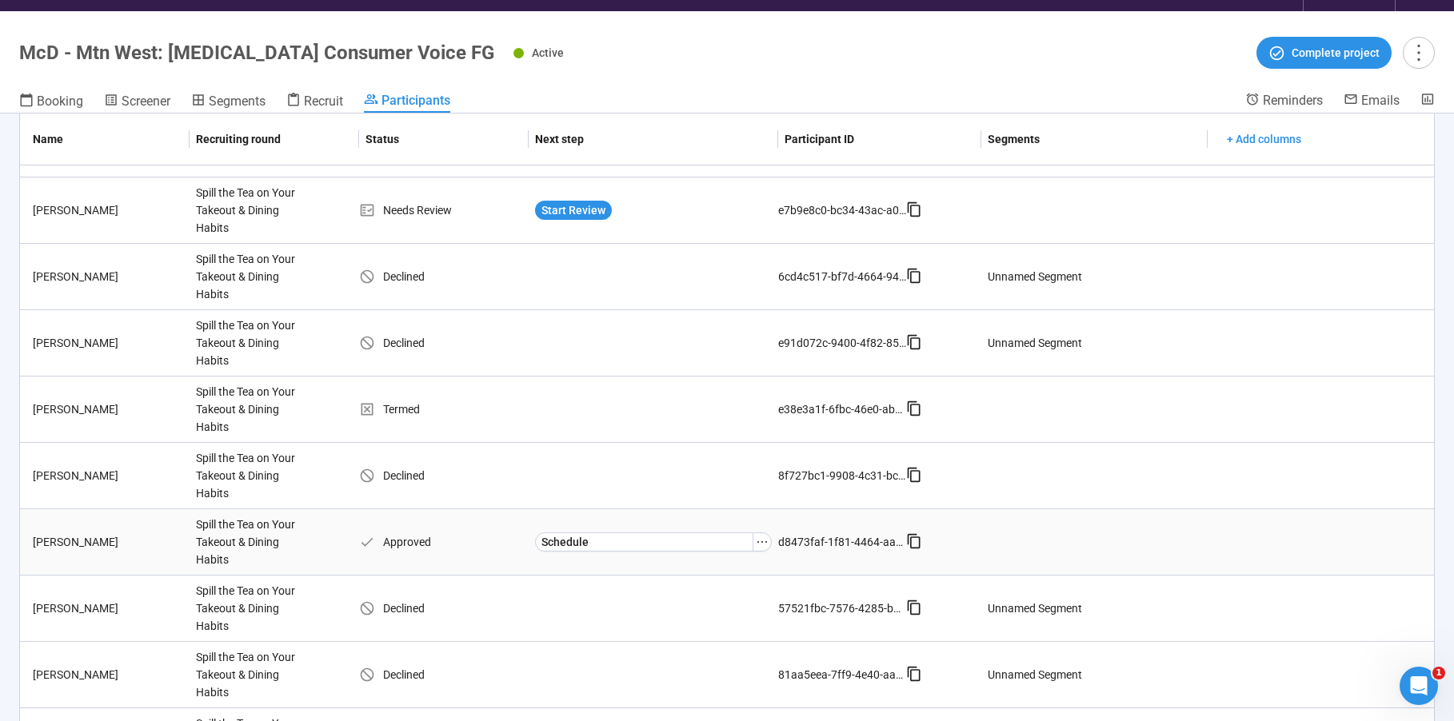
click at [444, 540] on div "Approved" at bounding box center [444, 542] width 170 height 18
click at [592, 537] on button "Schedule" at bounding box center [643, 542] width 217 height 19
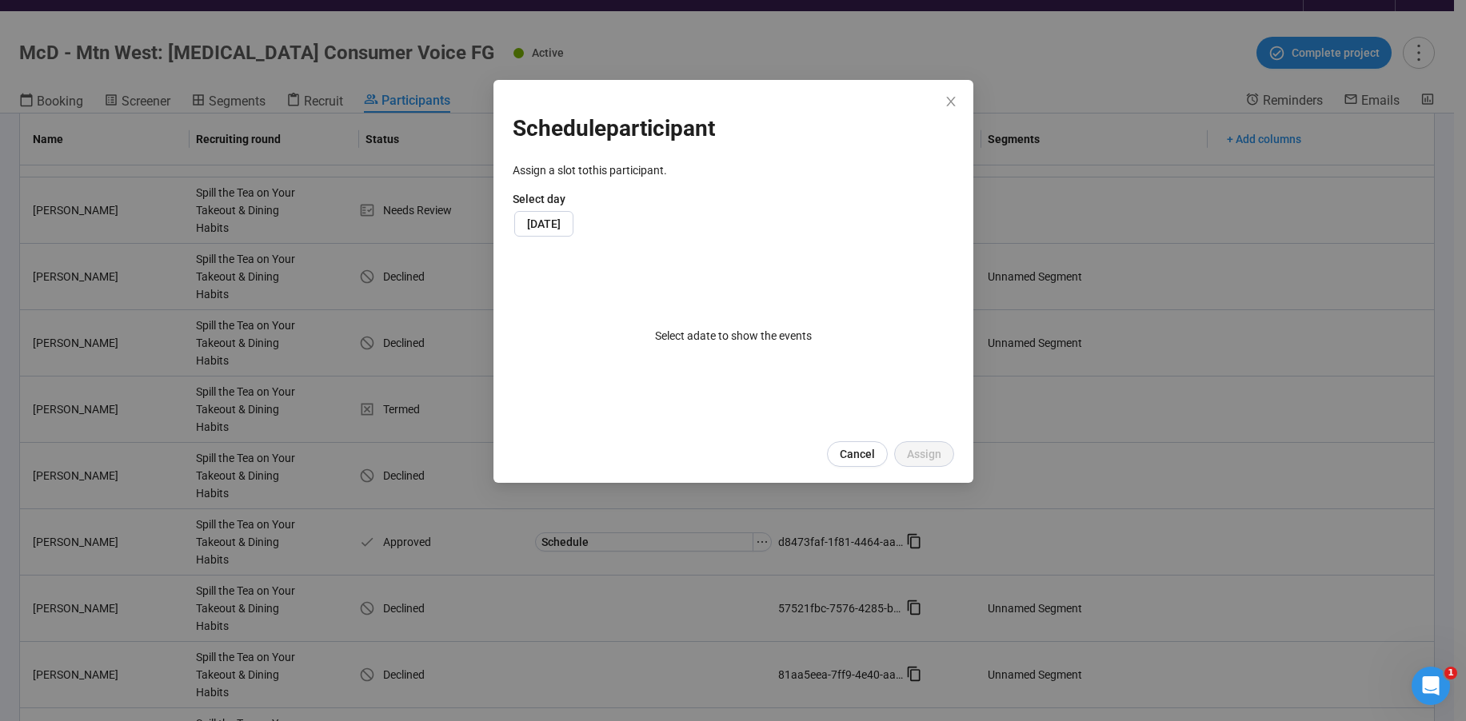
click at [617, 197] on p "Select day" at bounding box center [733, 199] width 441 height 18
click at [561, 221] on span "[DATE]" at bounding box center [544, 223] width 34 height 13
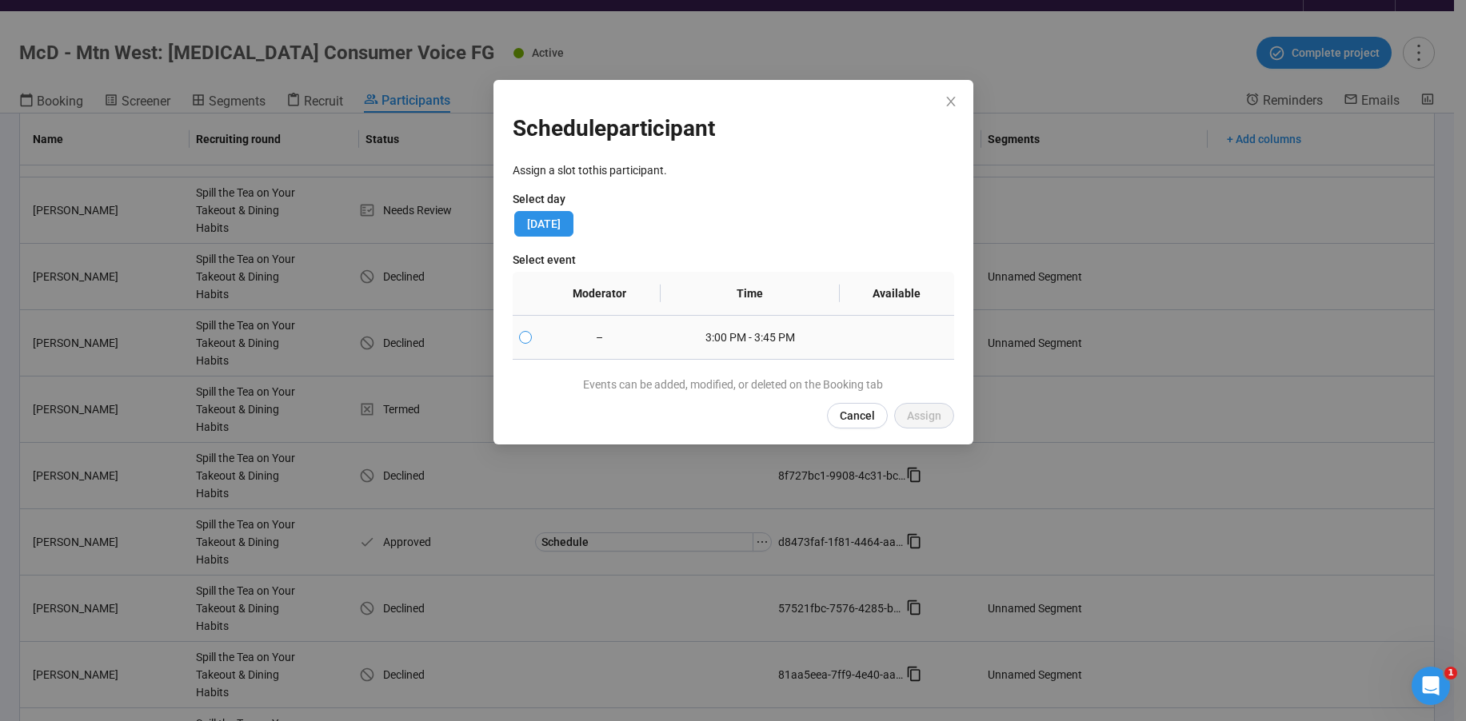
click at [530, 335] on span at bounding box center [525, 337] width 13 height 13
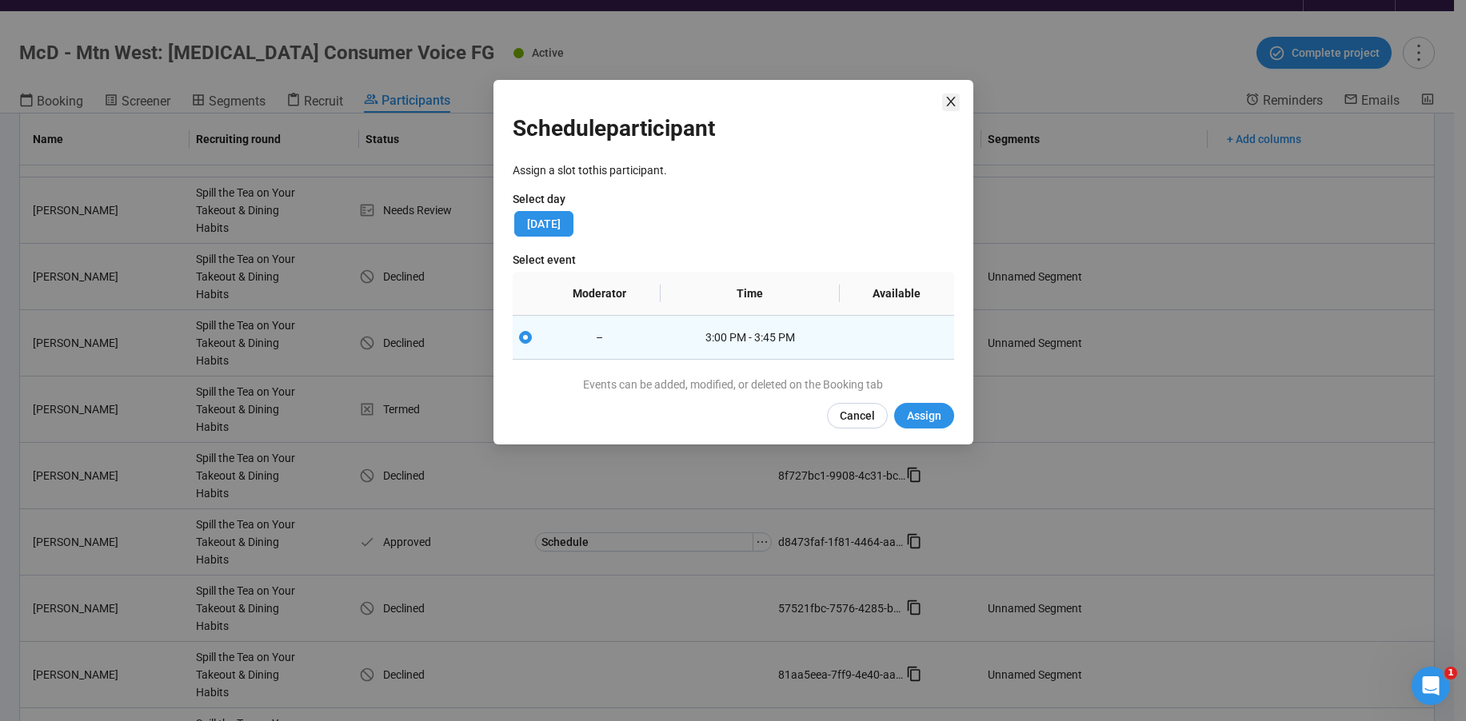
click at [952, 98] on icon "close" at bounding box center [950, 101] width 13 height 13
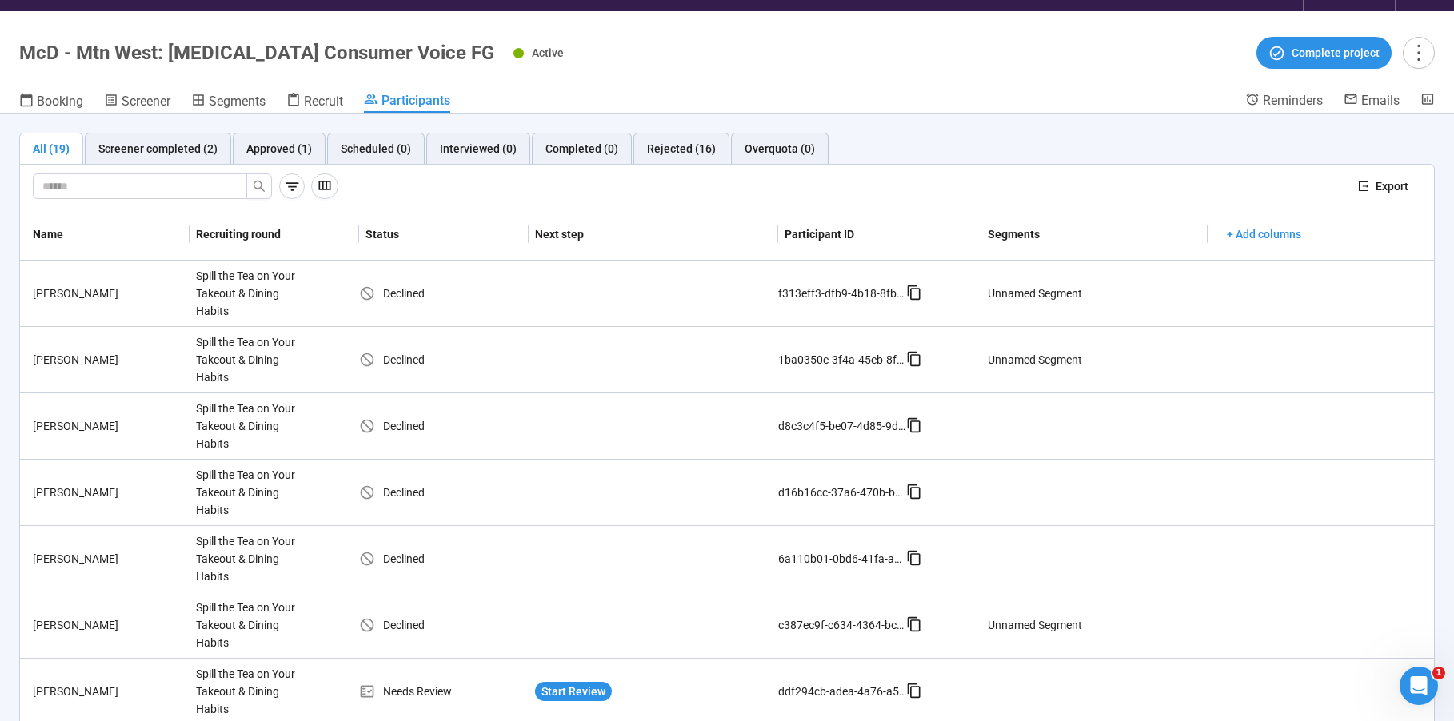
scroll to position [0, 0]
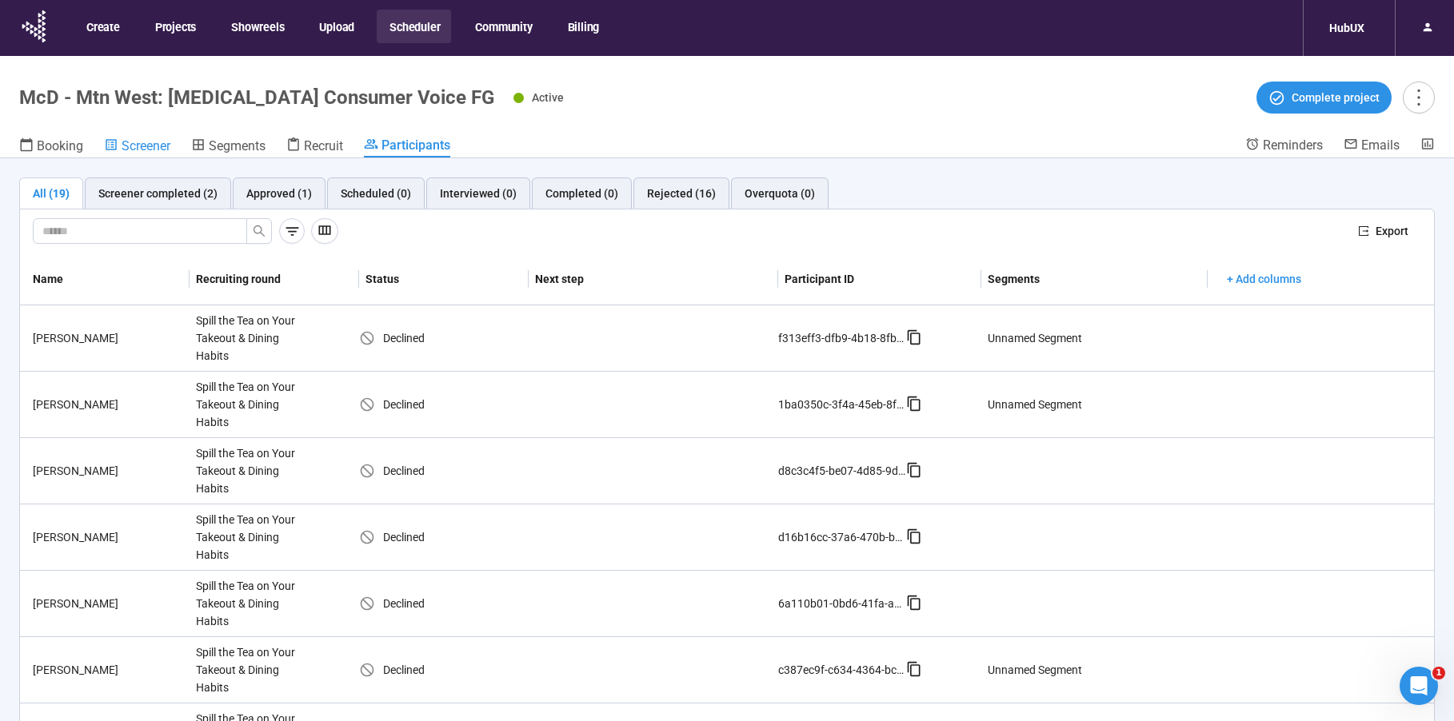
click at [147, 150] on span "Screener" at bounding box center [146, 145] width 49 height 15
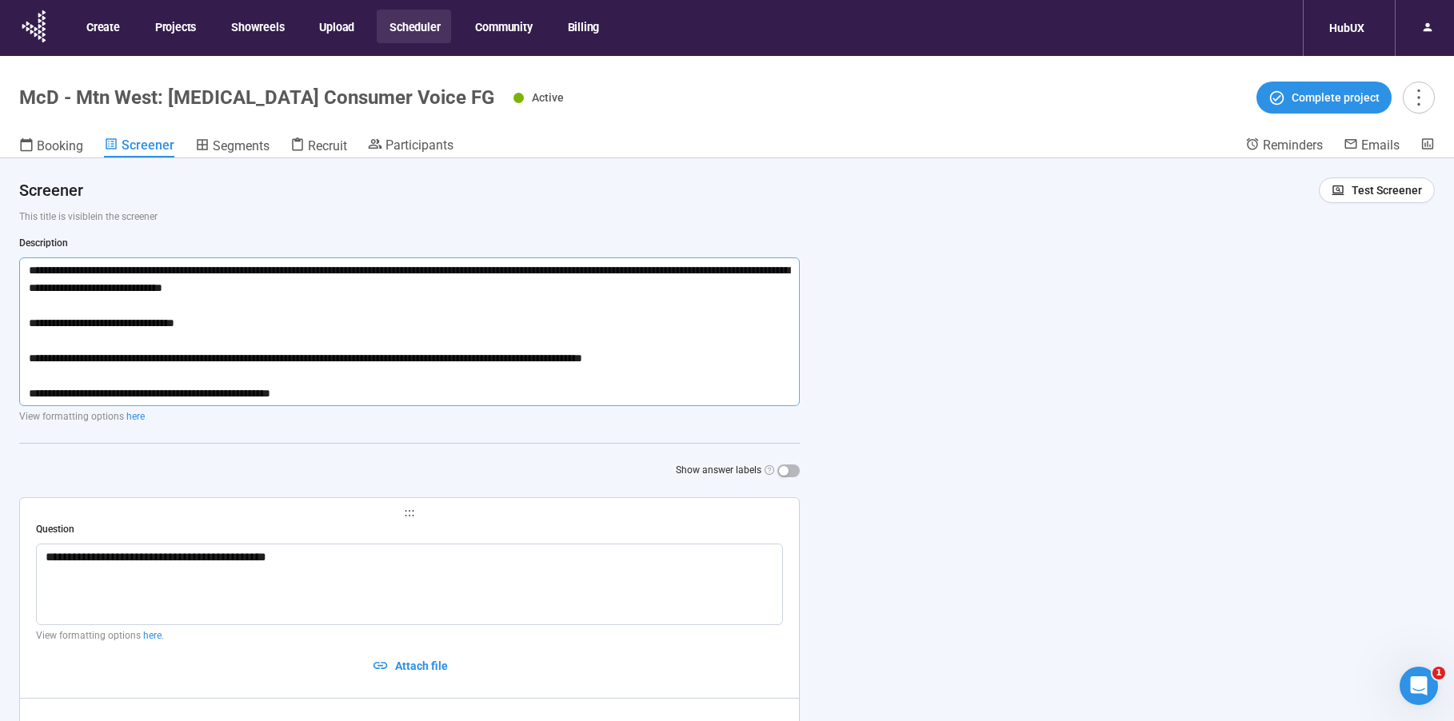
scroll to position [18, 0]
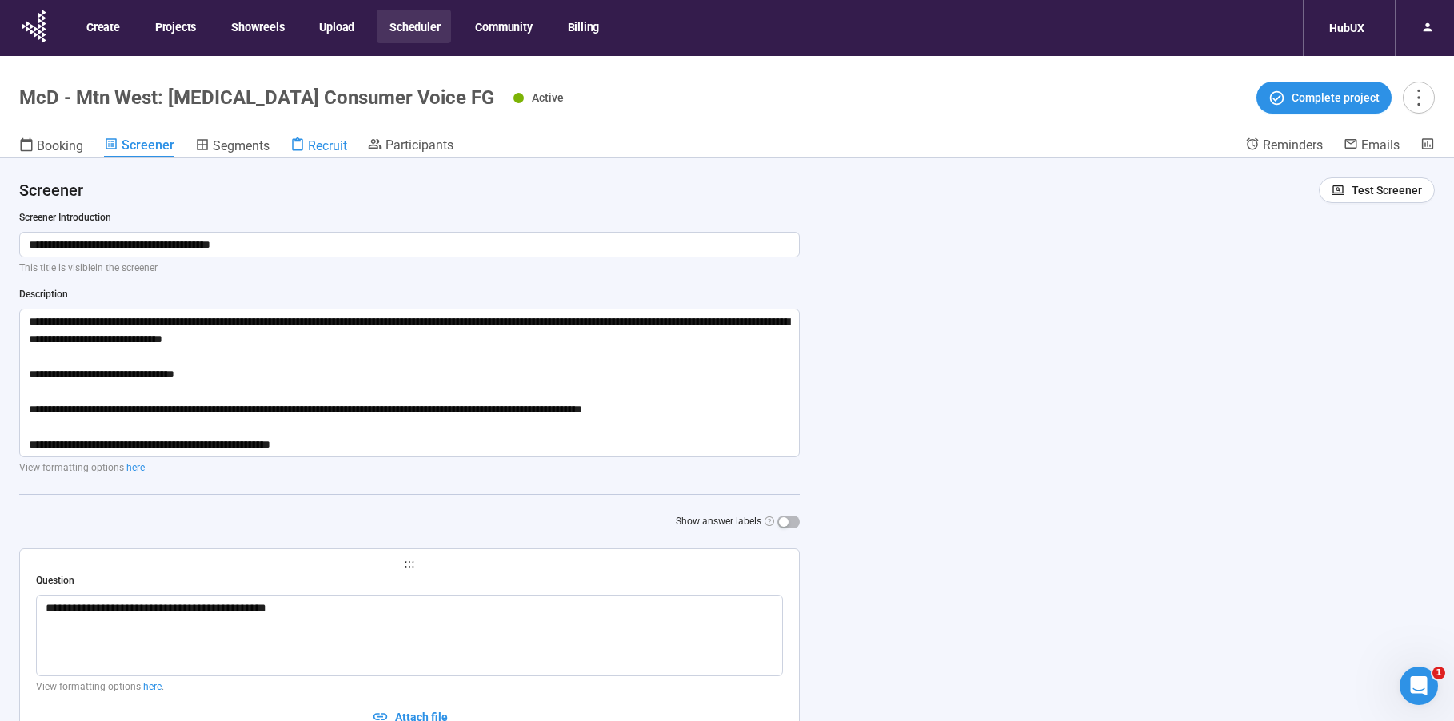
click at [343, 149] on span "Recruit" at bounding box center [327, 145] width 39 height 15
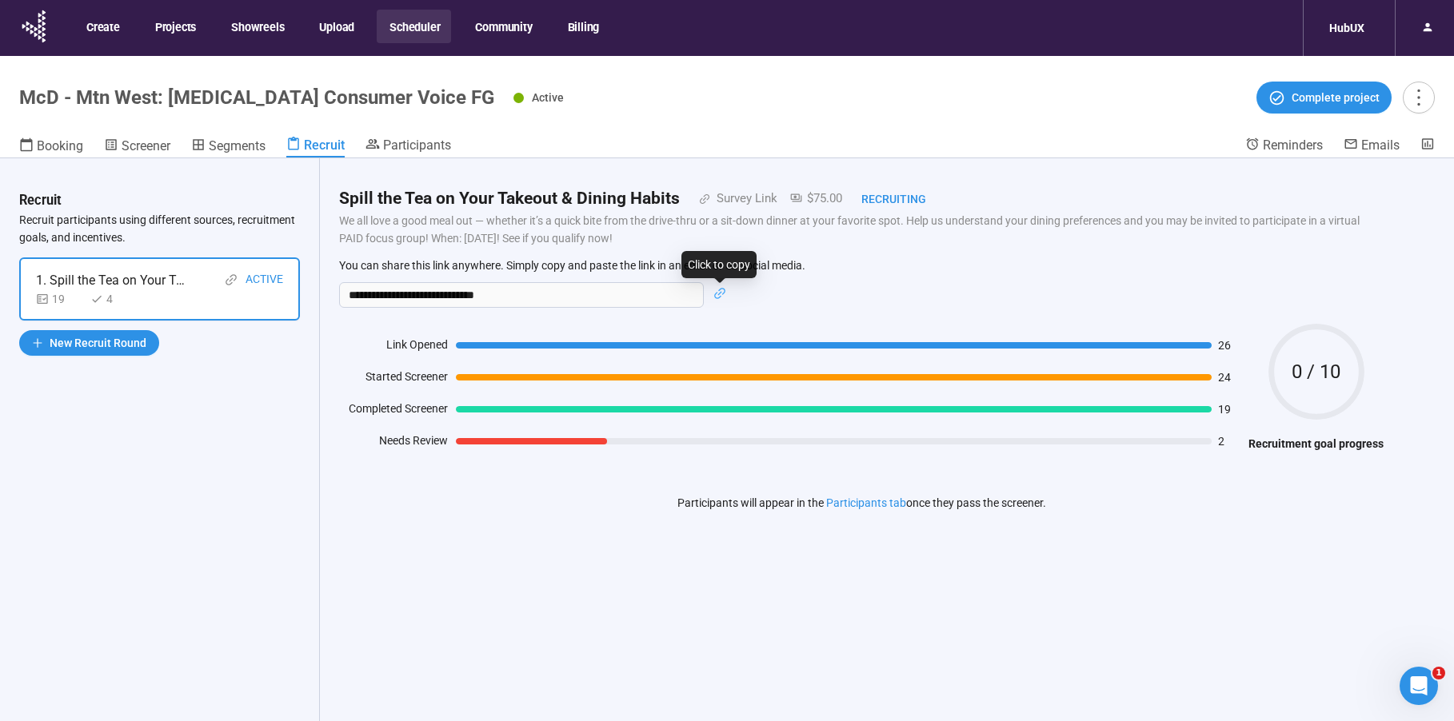
click at [722, 296] on icon "link" at bounding box center [719, 293] width 13 height 13
